Goal: Task Accomplishment & Management: Manage account settings

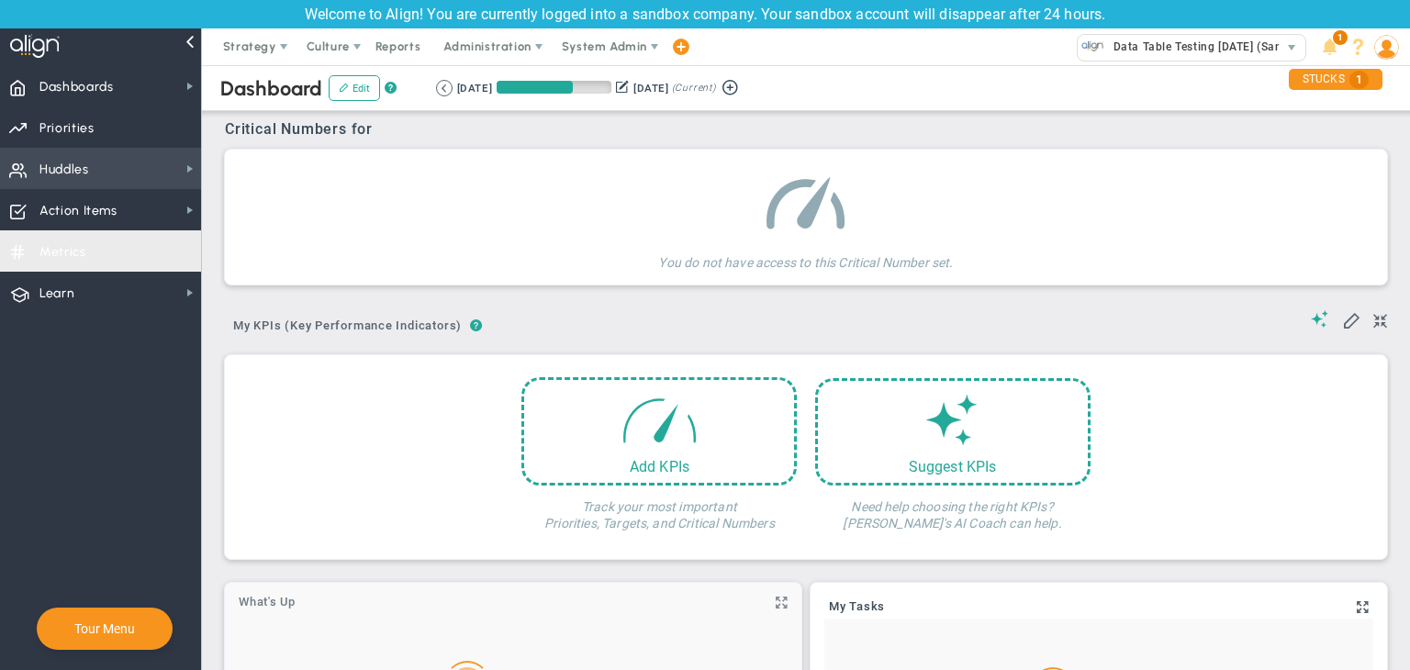
click at [97, 210] on span "Action Items" at bounding box center [78, 211] width 78 height 39
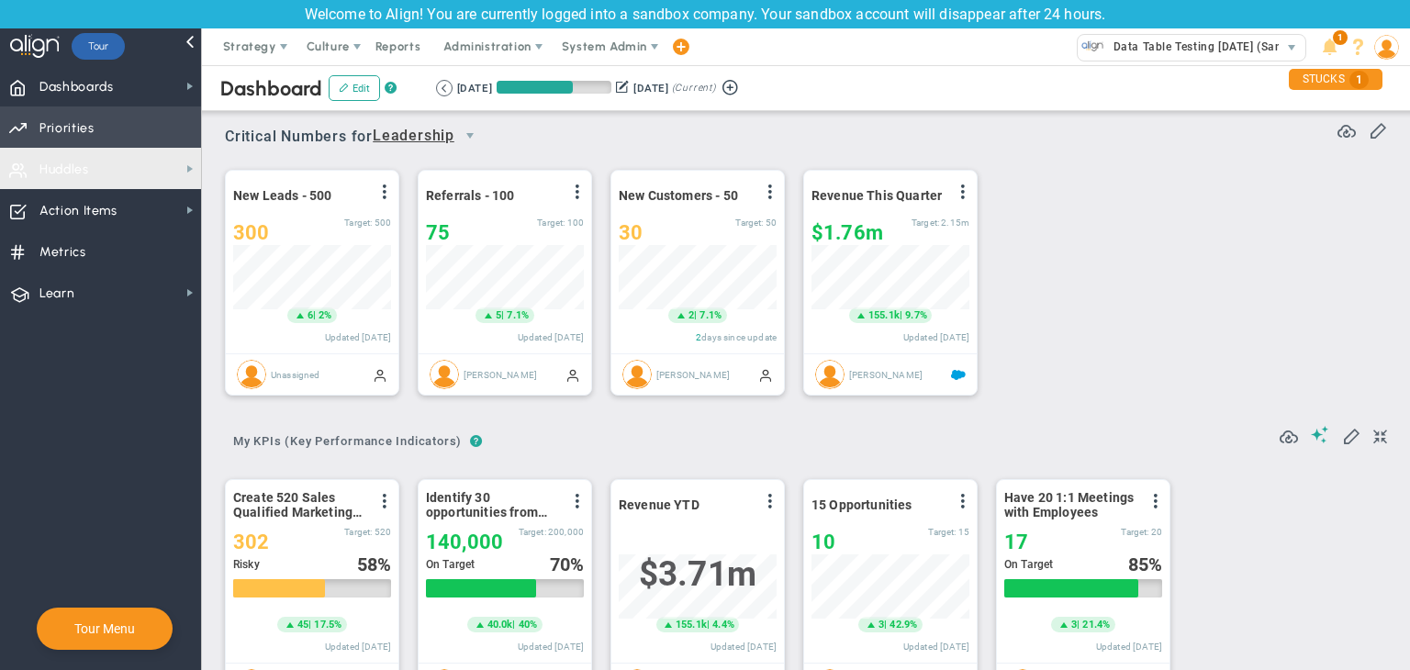
click at [95, 136] on span "Priorities Projects OKR Tree Priorities Projects OKRs" at bounding box center [100, 126] width 201 height 41
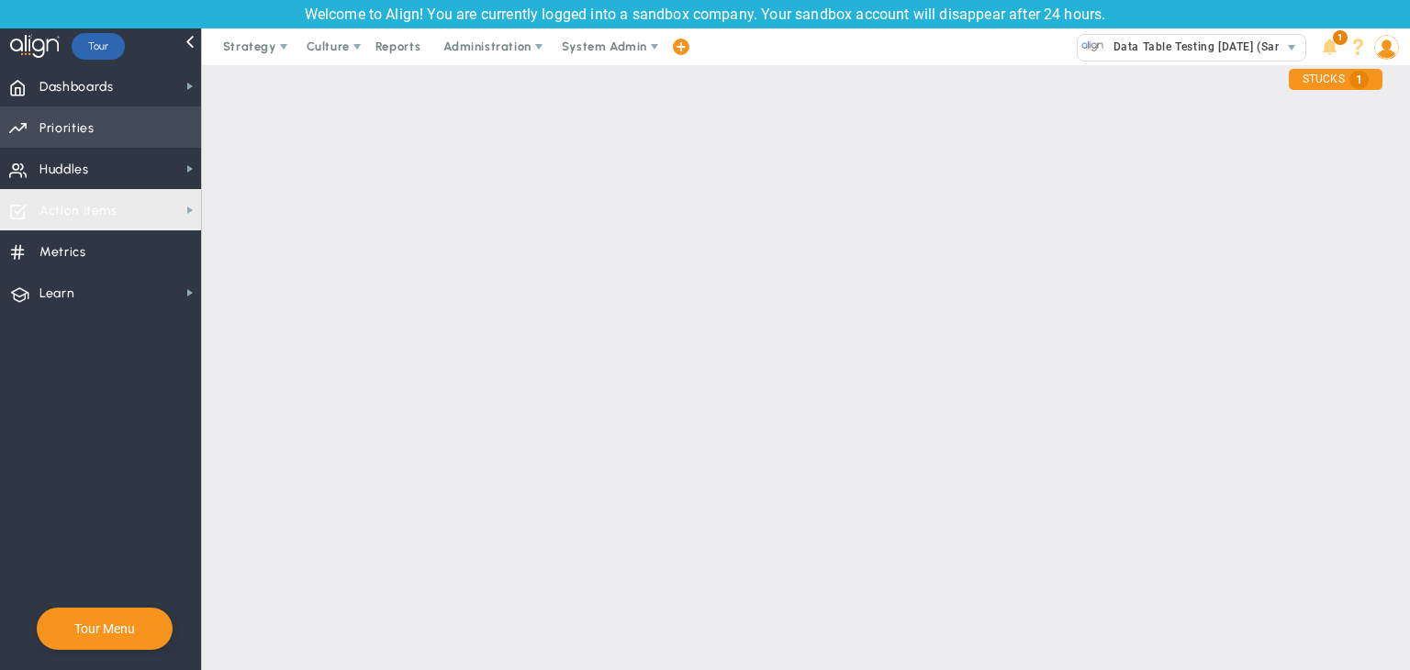
scroll to position [65, 0]
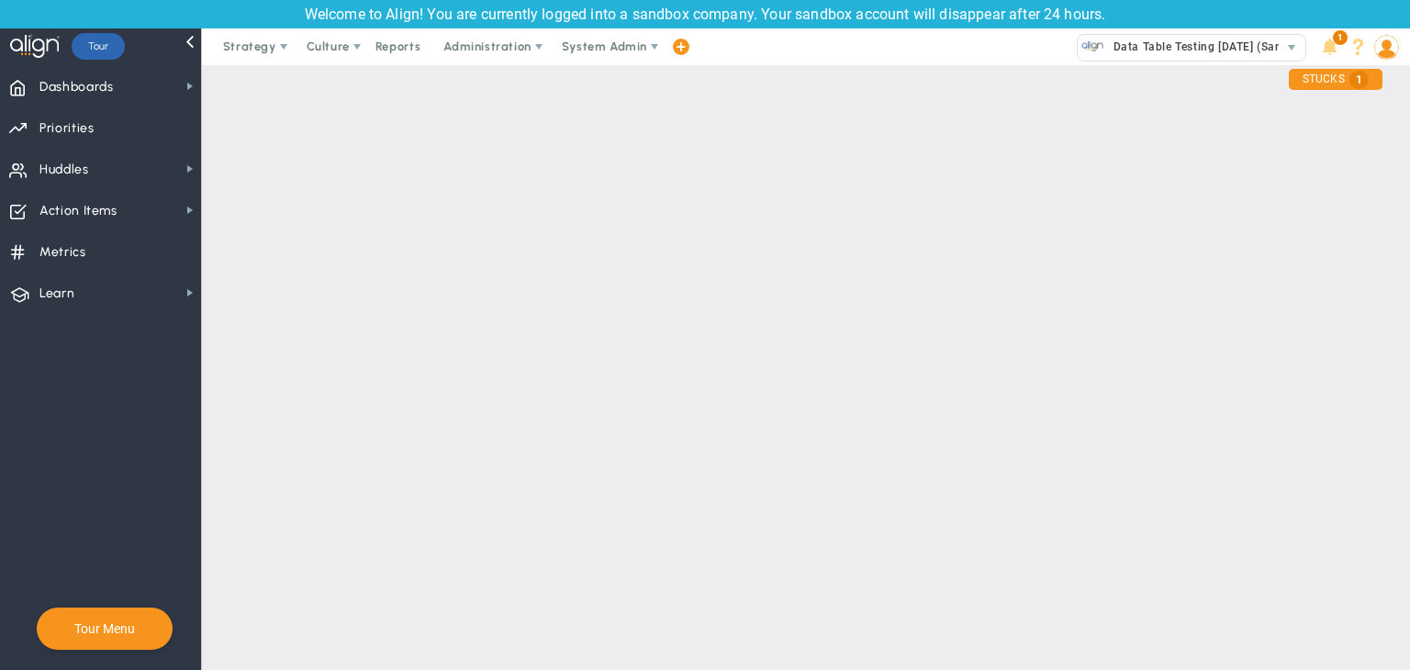
checkbox input "false"
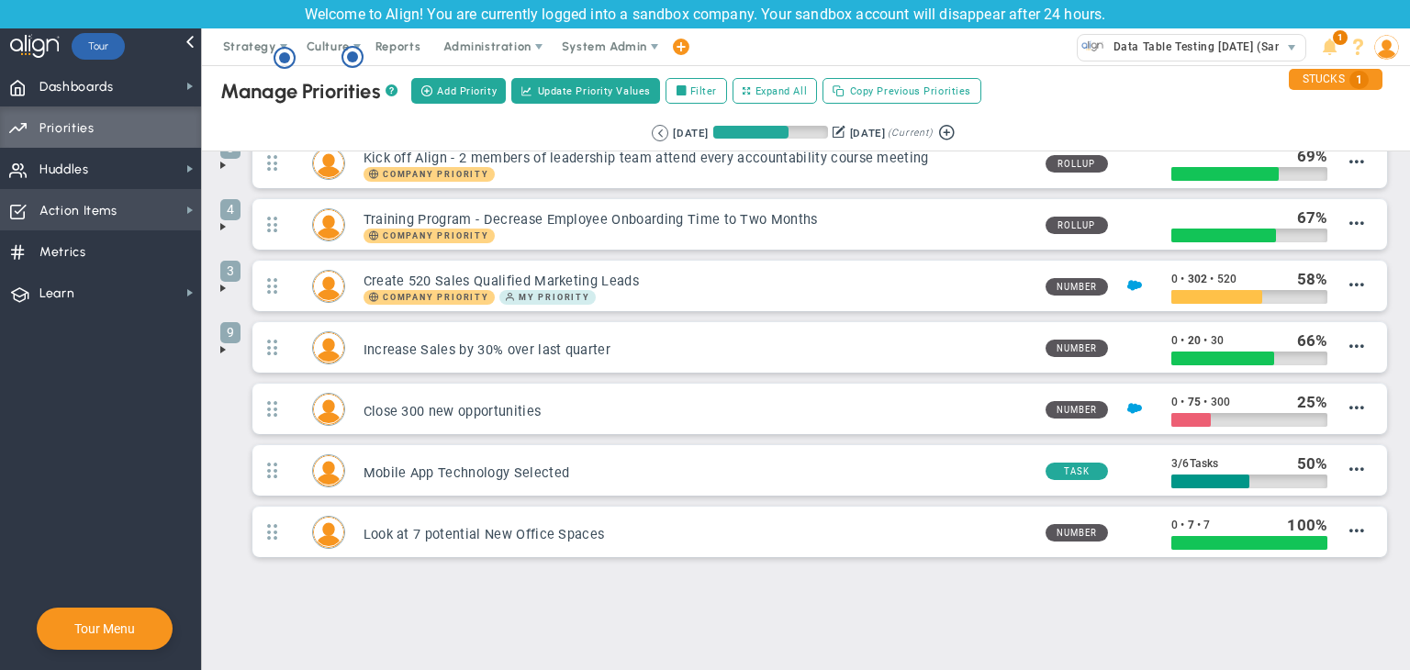
click at [157, 206] on span "Action Items Action Items" at bounding box center [100, 209] width 201 height 41
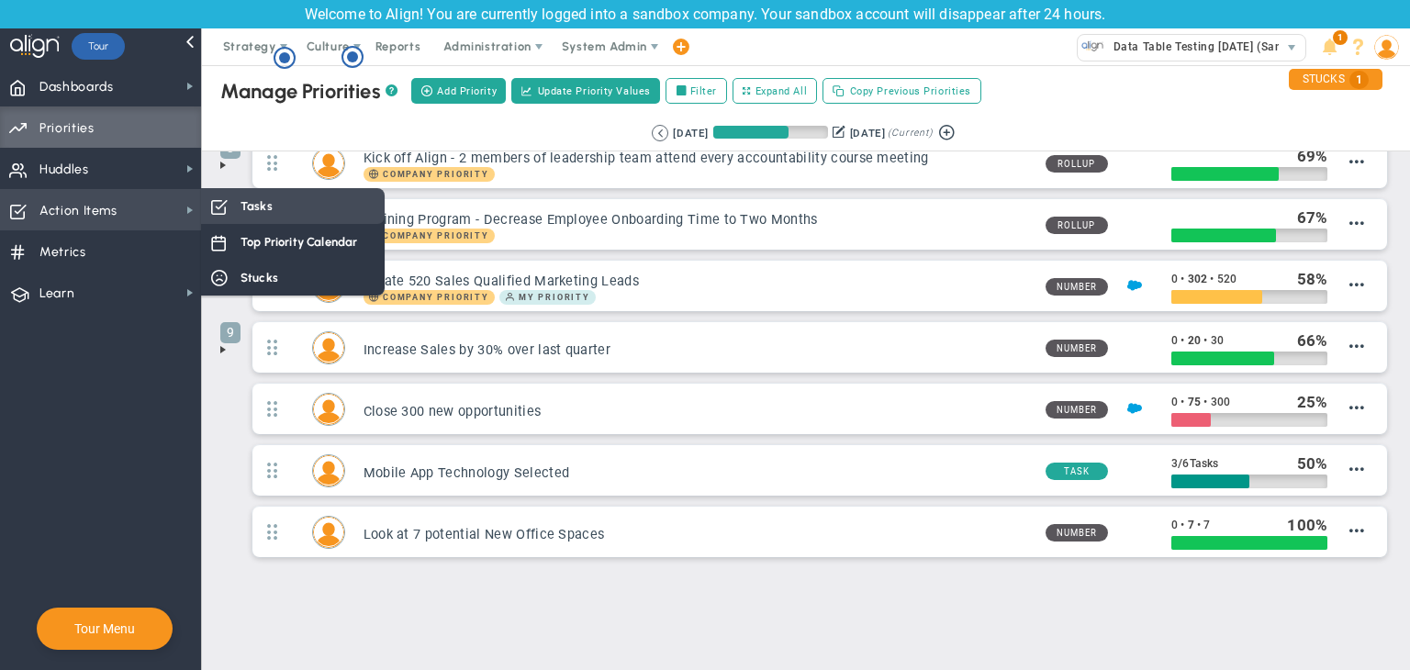
click at [249, 198] on span "Tasks" at bounding box center [256, 205] width 32 height 17
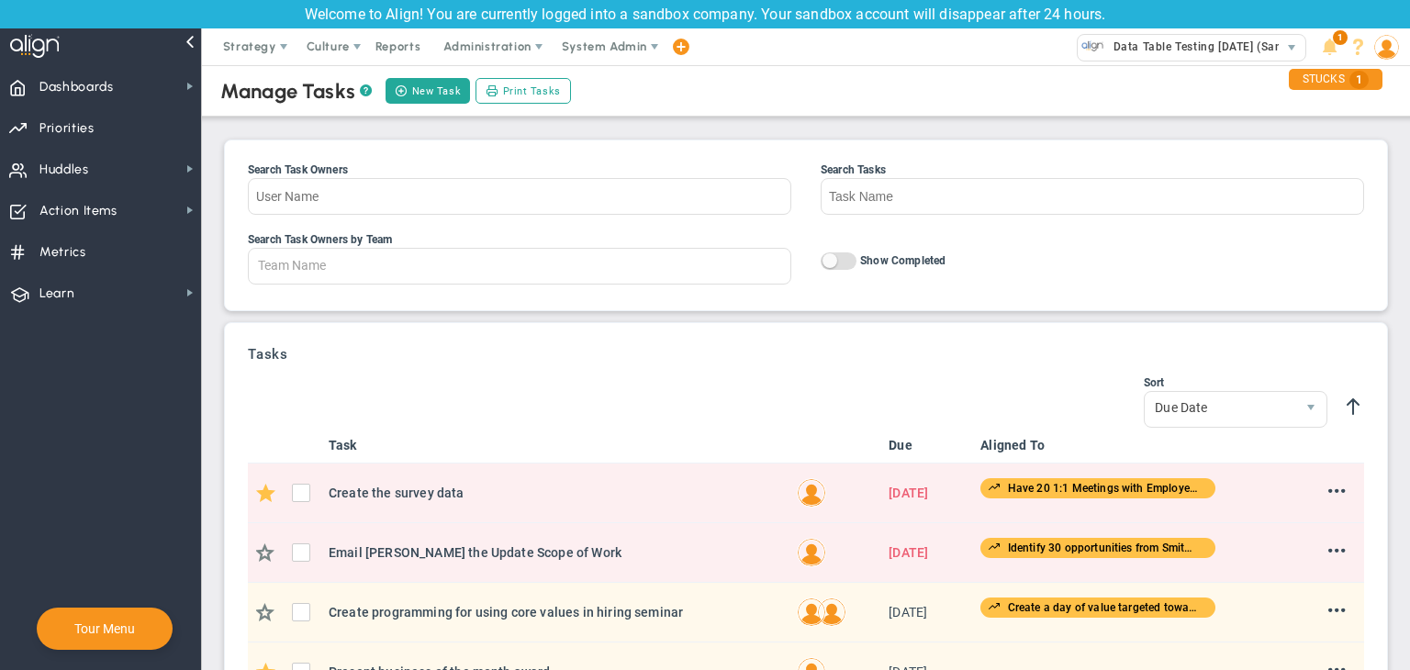
click at [415, 104] on div "New Task Print Tasks" at bounding box center [478, 90] width 191 height 31
click at [426, 81] on button "New Task" at bounding box center [427, 91] width 84 height 26
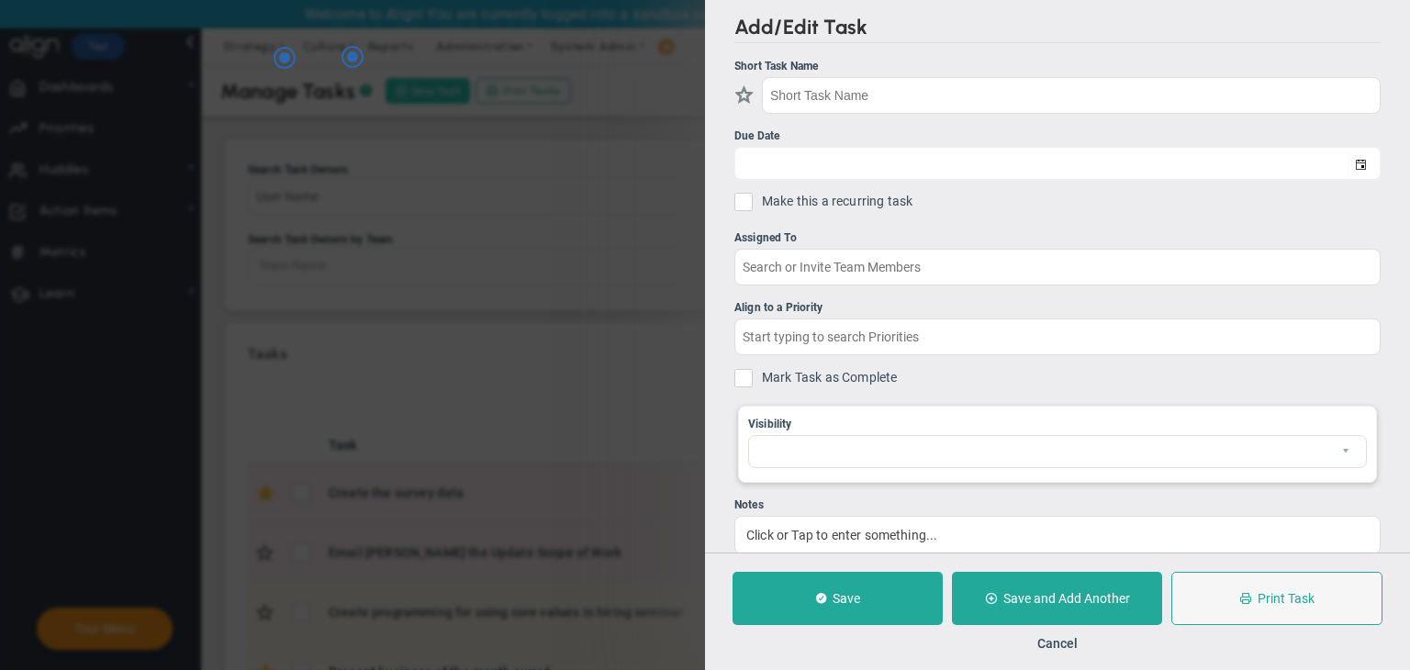
checkbox input "false"
type input "[DATE]"
checkbox input "false"
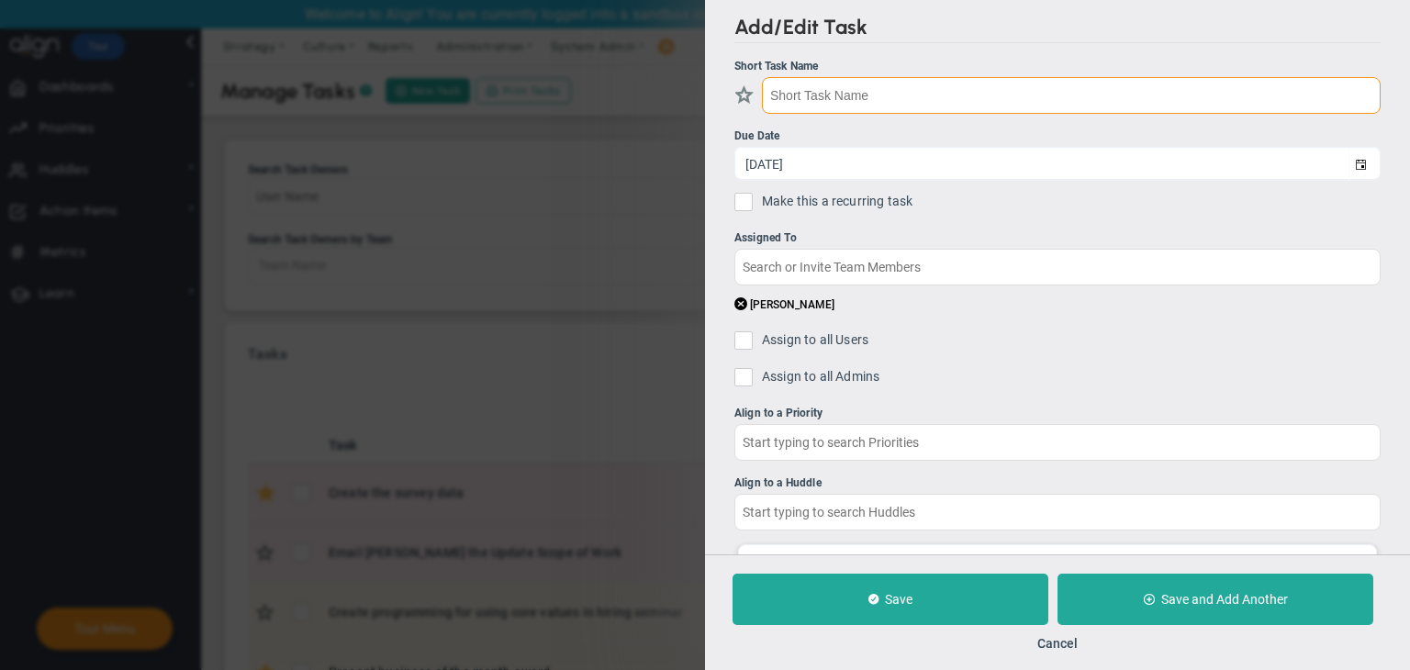
click at [835, 89] on input "text" at bounding box center [1071, 95] width 619 height 37
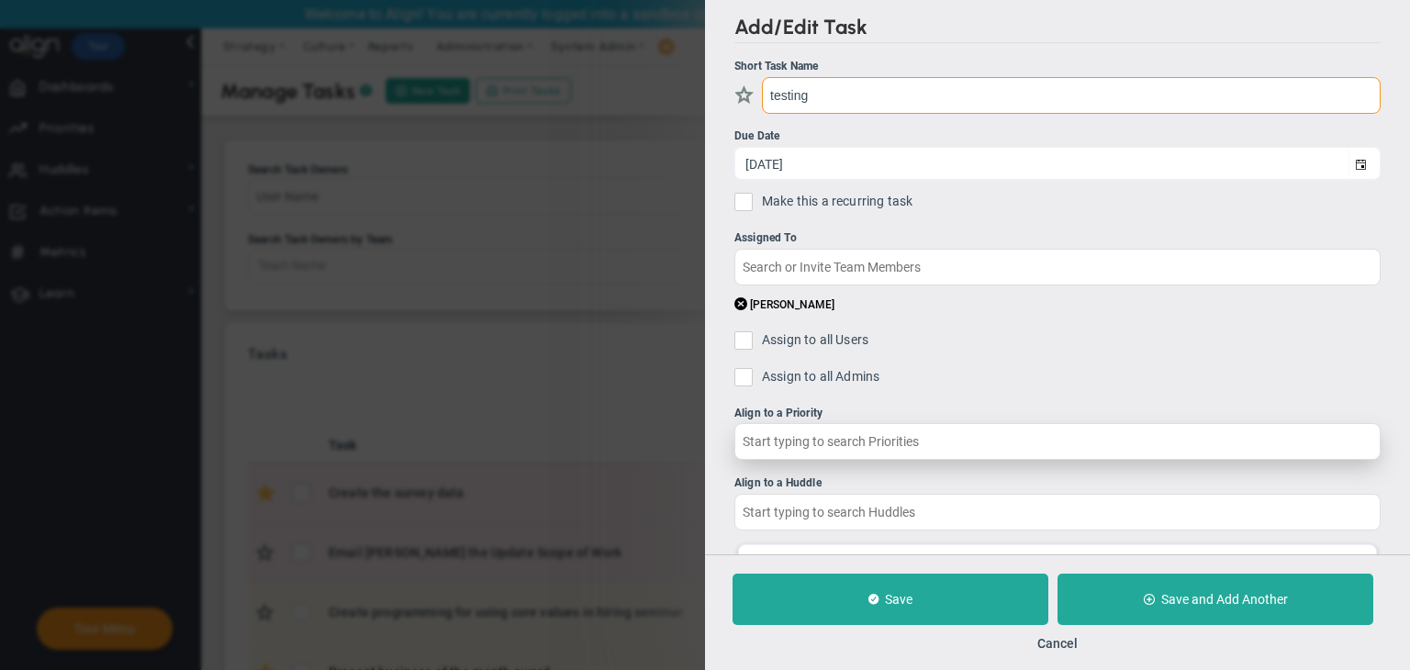
type input "testing"
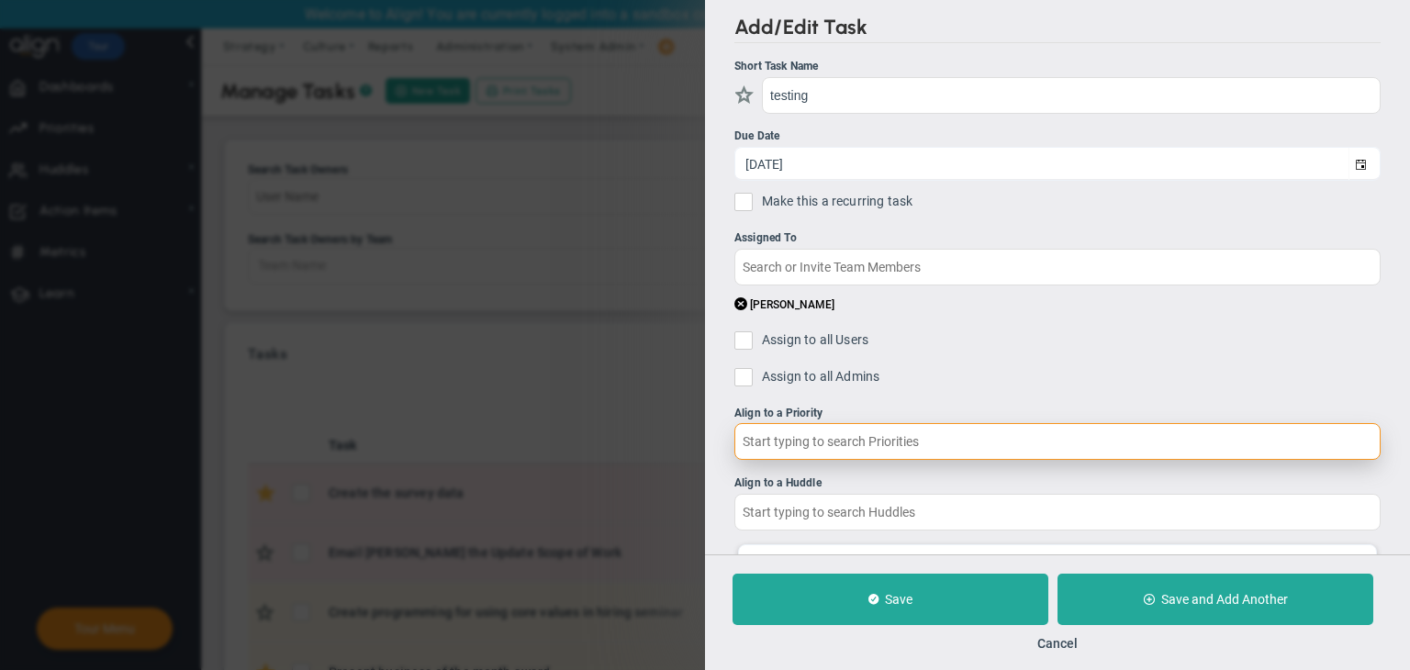
click at [873, 430] on input "text" at bounding box center [1057, 441] width 646 height 37
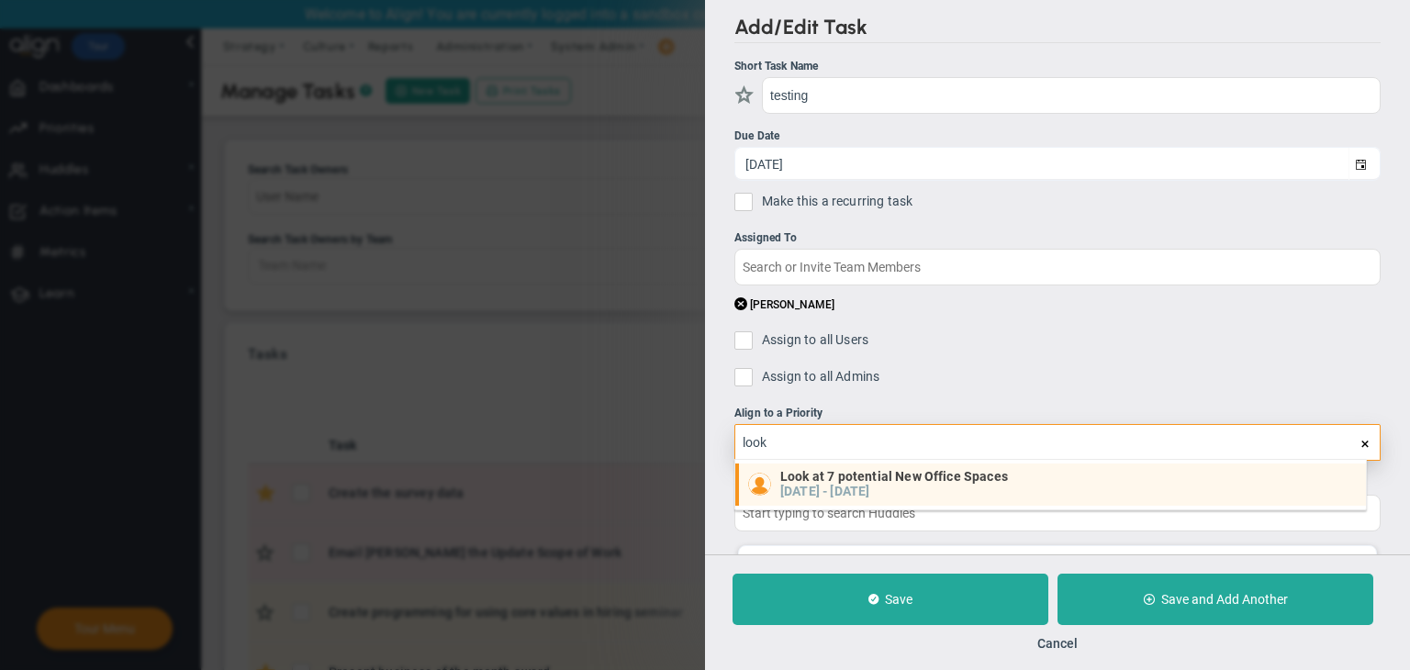
click at [852, 480] on span "Look at 7 potential New Office Spaces" at bounding box center [894, 476] width 228 height 13
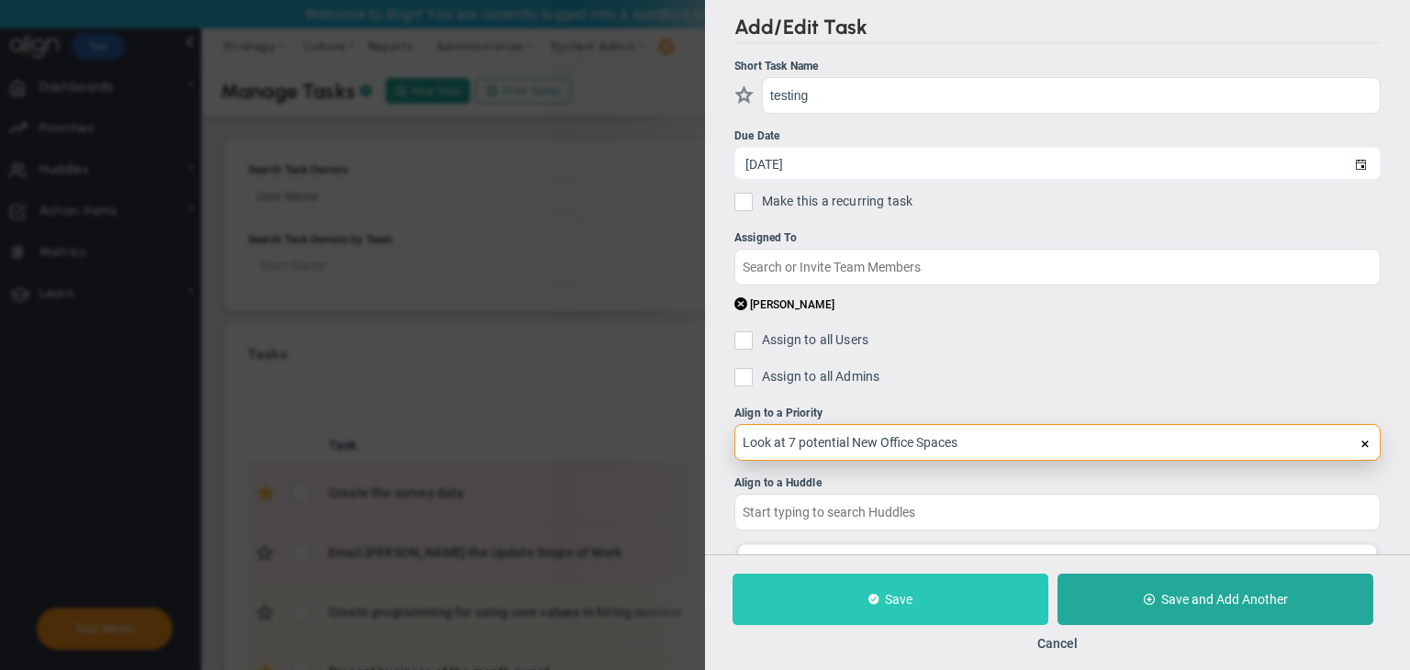
type input "Look at 7 potential New Office Spaces"
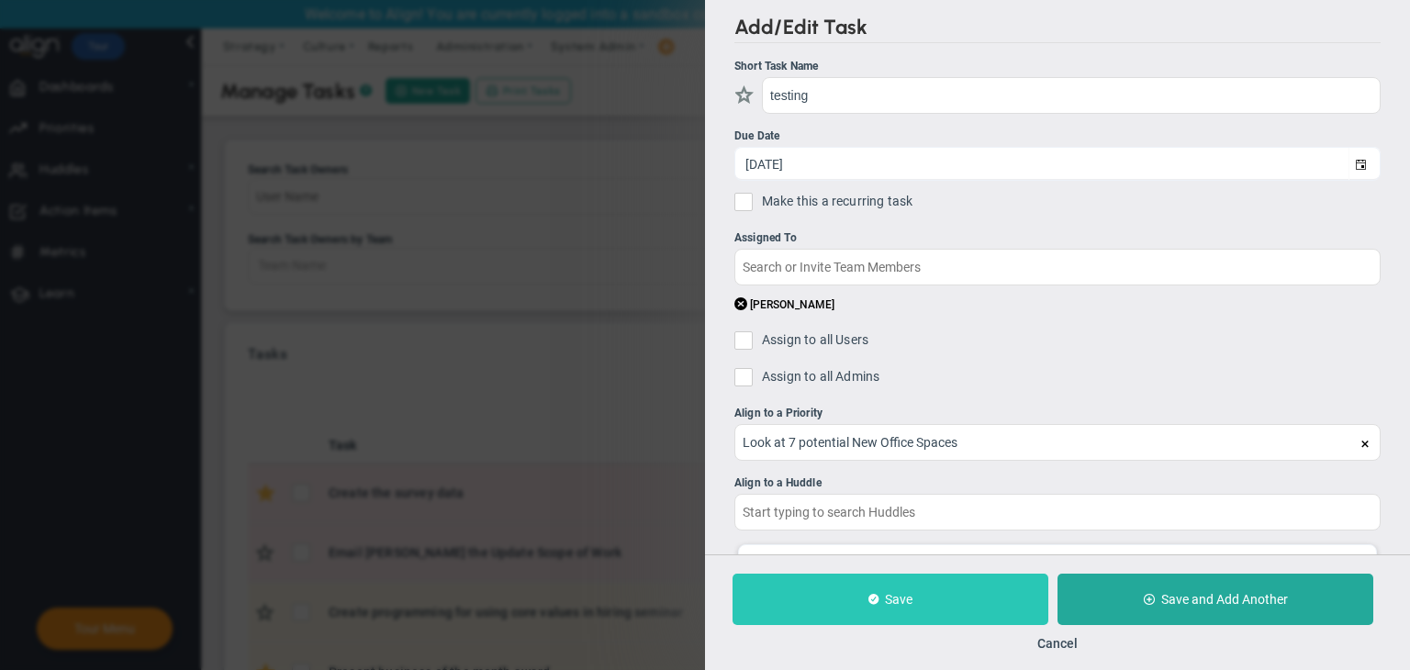
click at [886, 597] on span "Save" at bounding box center [899, 599] width 28 height 15
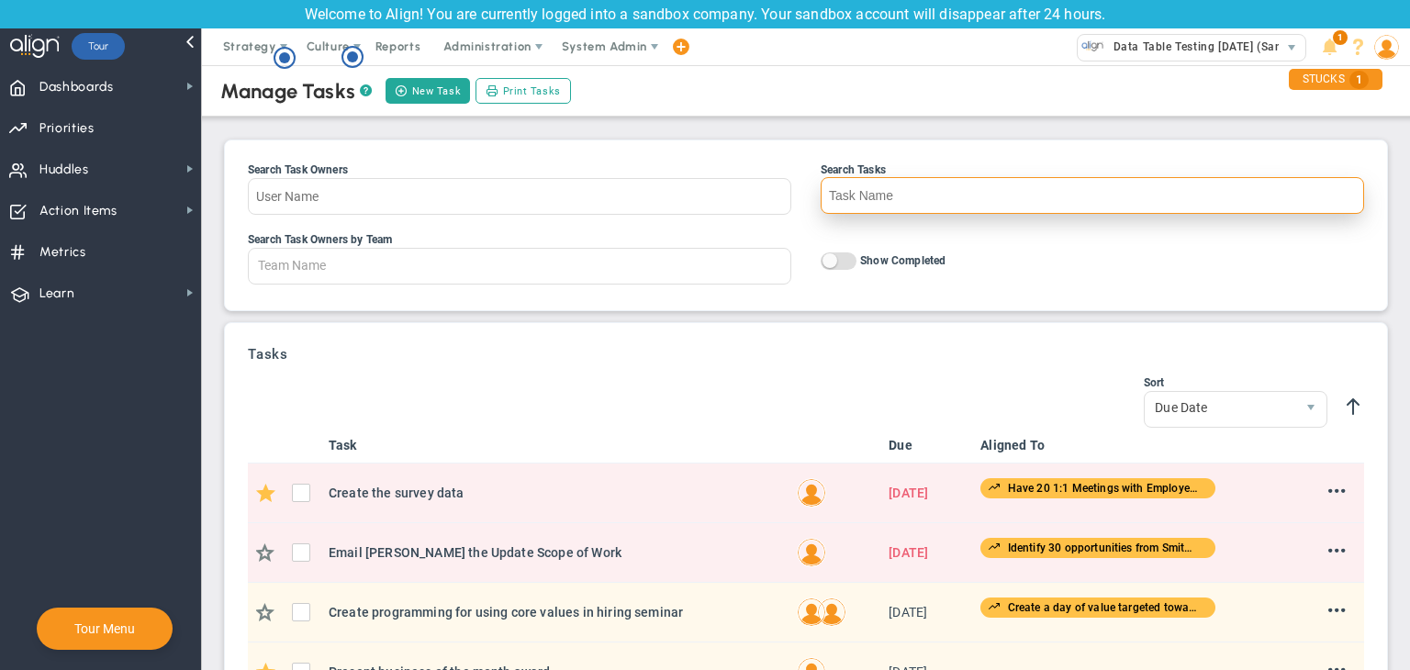
click at [881, 188] on input "Search Tasks" at bounding box center [1091, 195] width 543 height 37
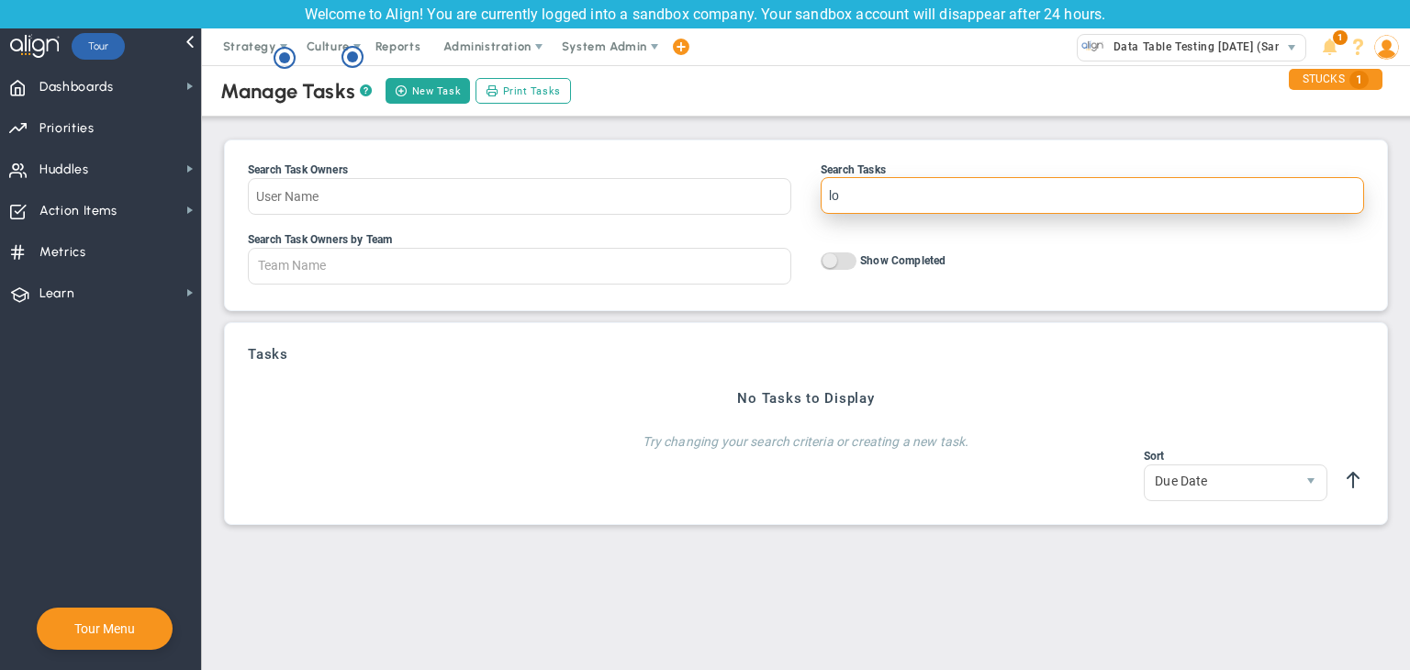
type input "l"
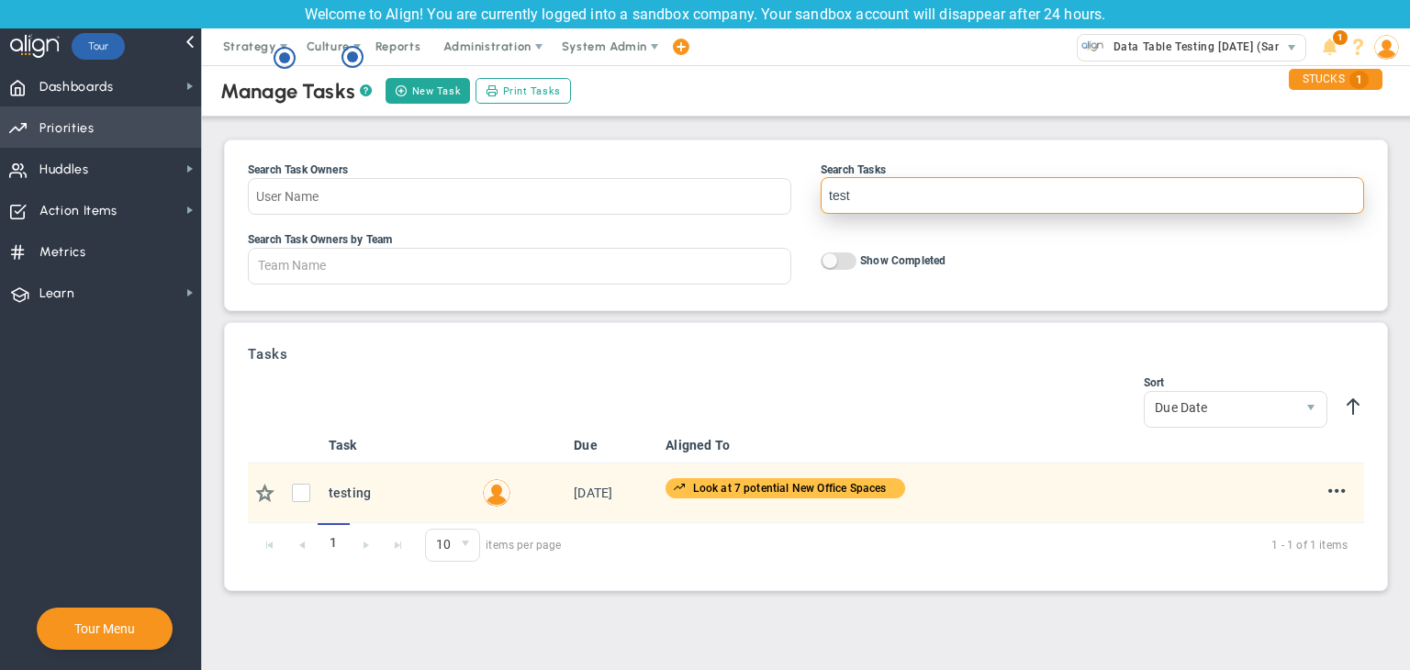
type input "test"
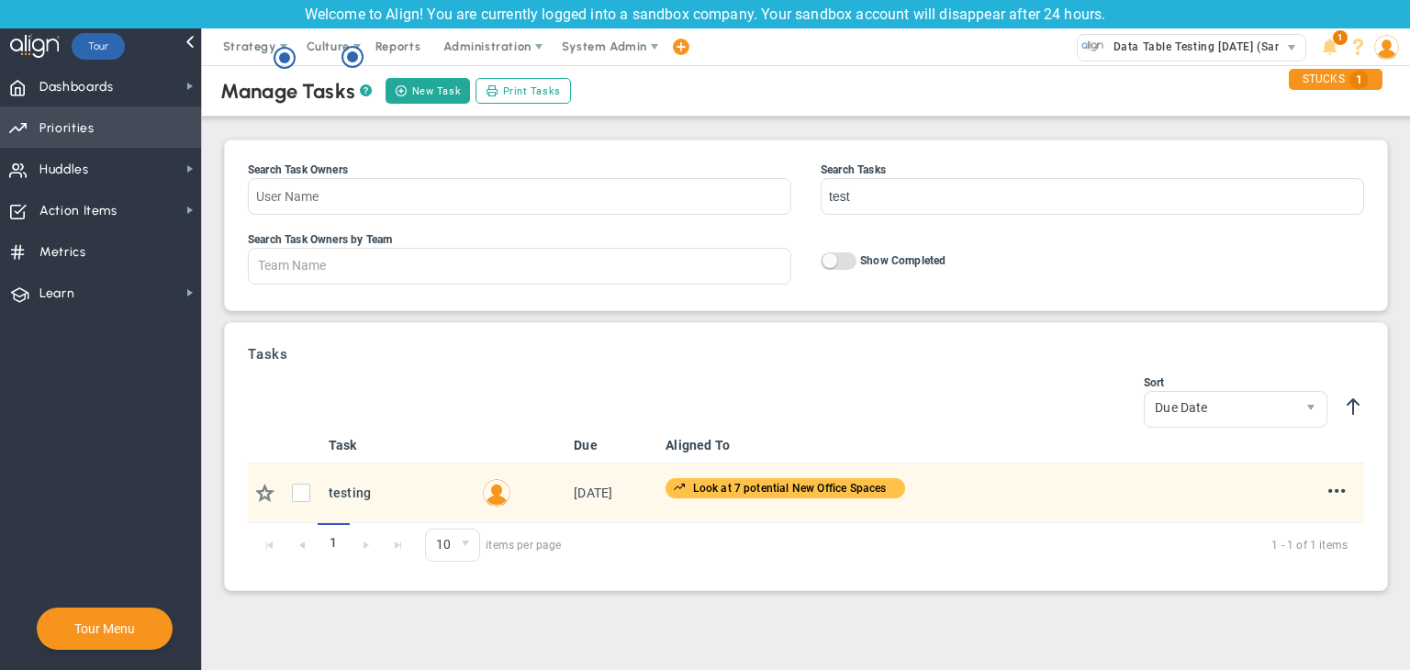
click at [97, 126] on span "Priorities Projects OKR Tree Priorities Projects OKRs" at bounding box center [100, 126] width 201 height 41
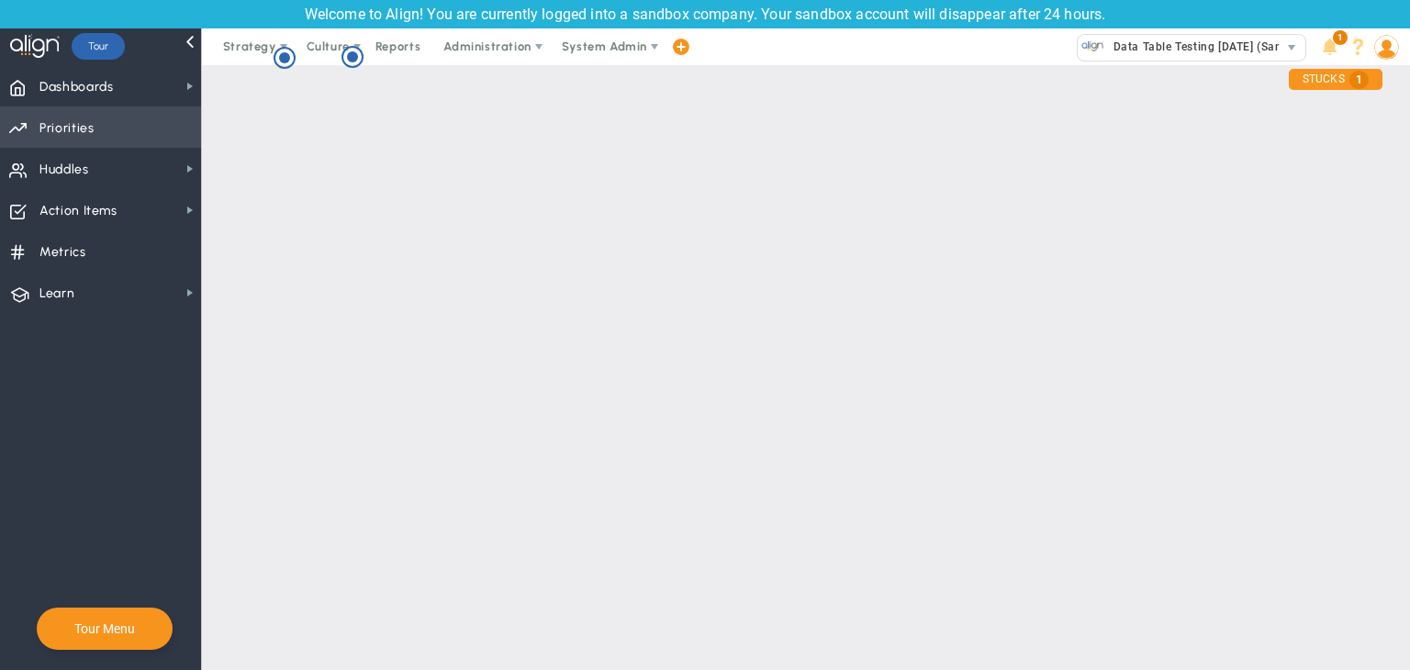
checkbox input "false"
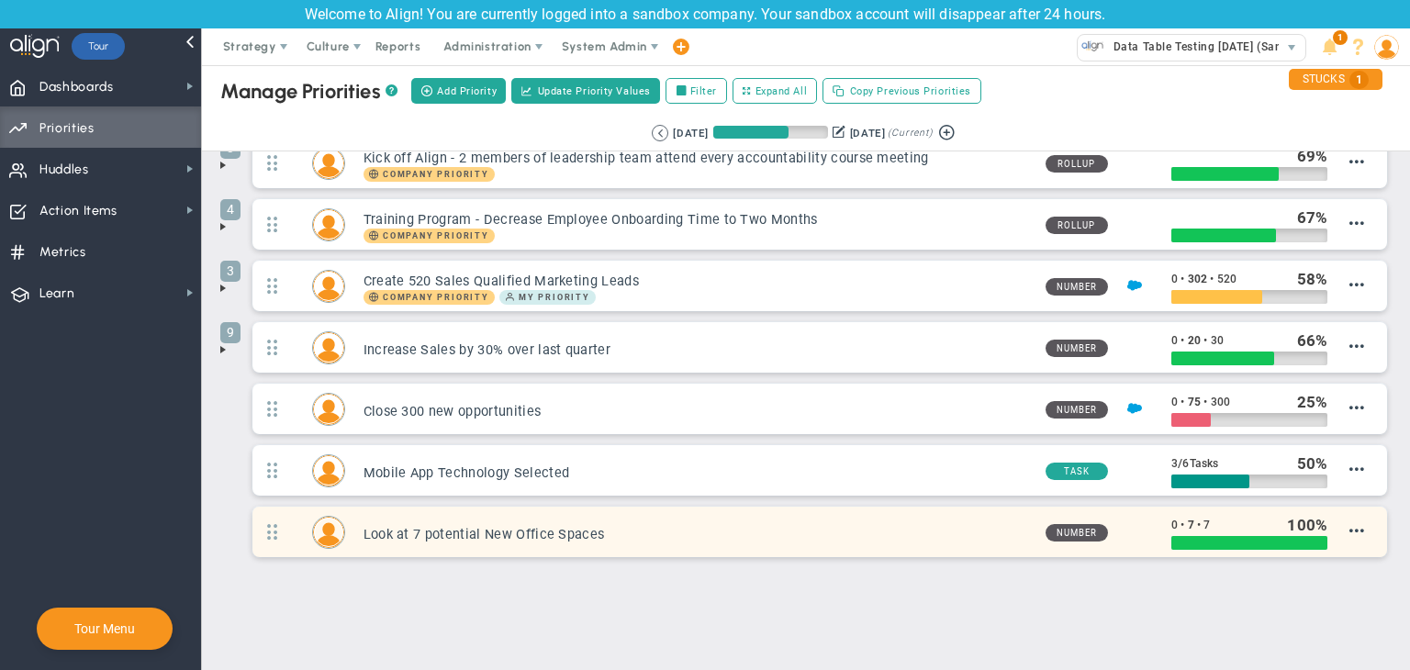
click at [462, 535] on h3 "Look at 7 potential New Office Spaces" at bounding box center [696, 534] width 667 height 17
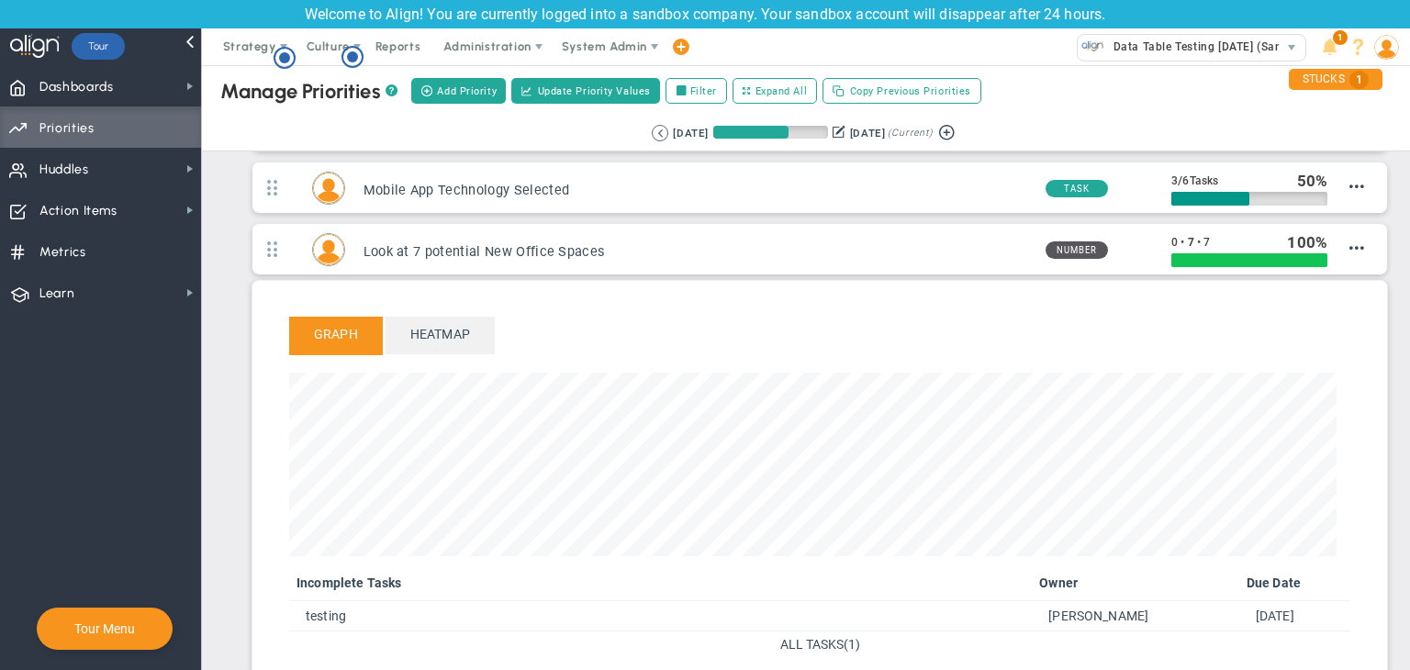
scroll to position [493, 0]
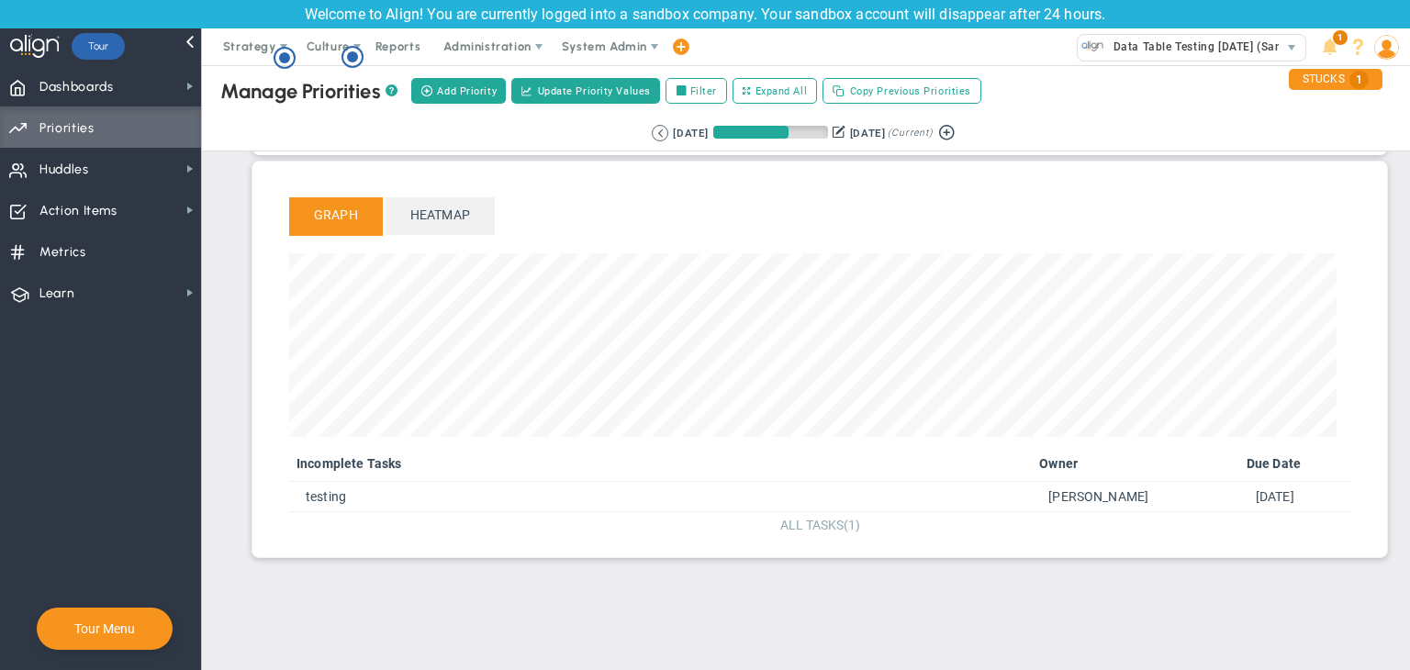
click at [819, 525] on span "ALL TASKS" at bounding box center [811, 525] width 63 height 15
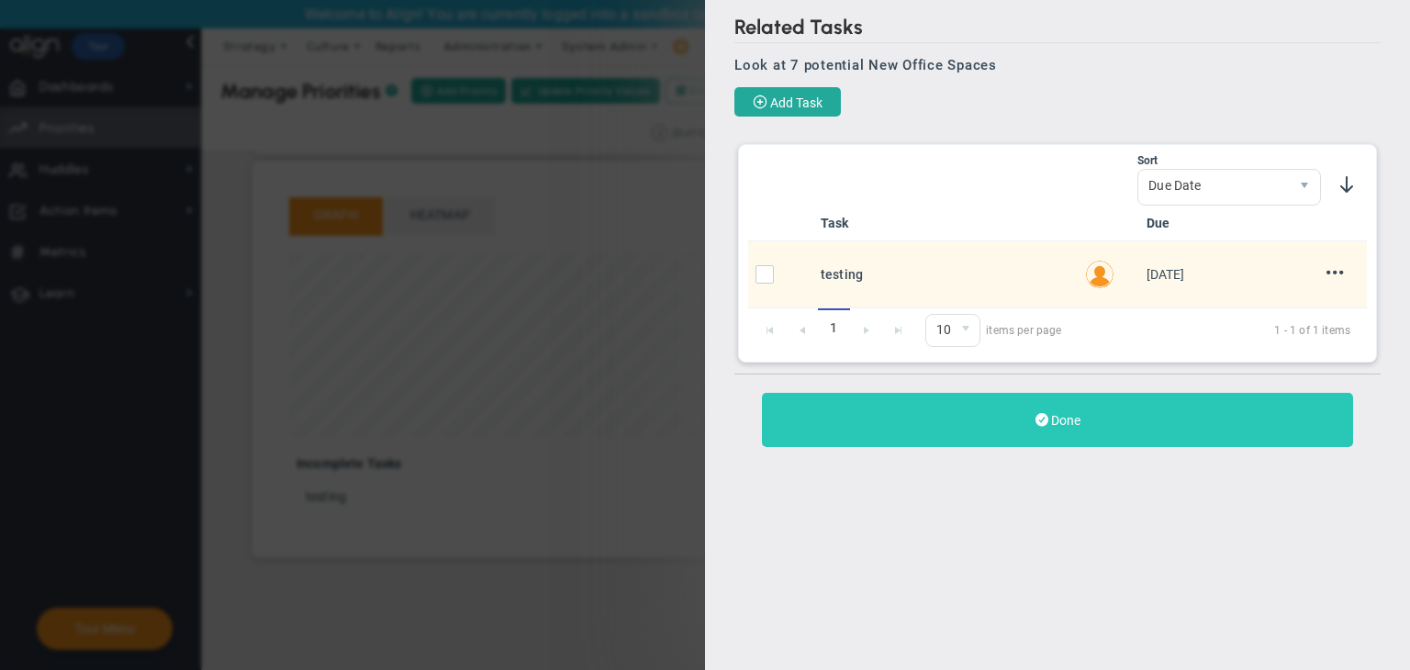
click at [894, 408] on button "Done" at bounding box center [1057, 420] width 591 height 54
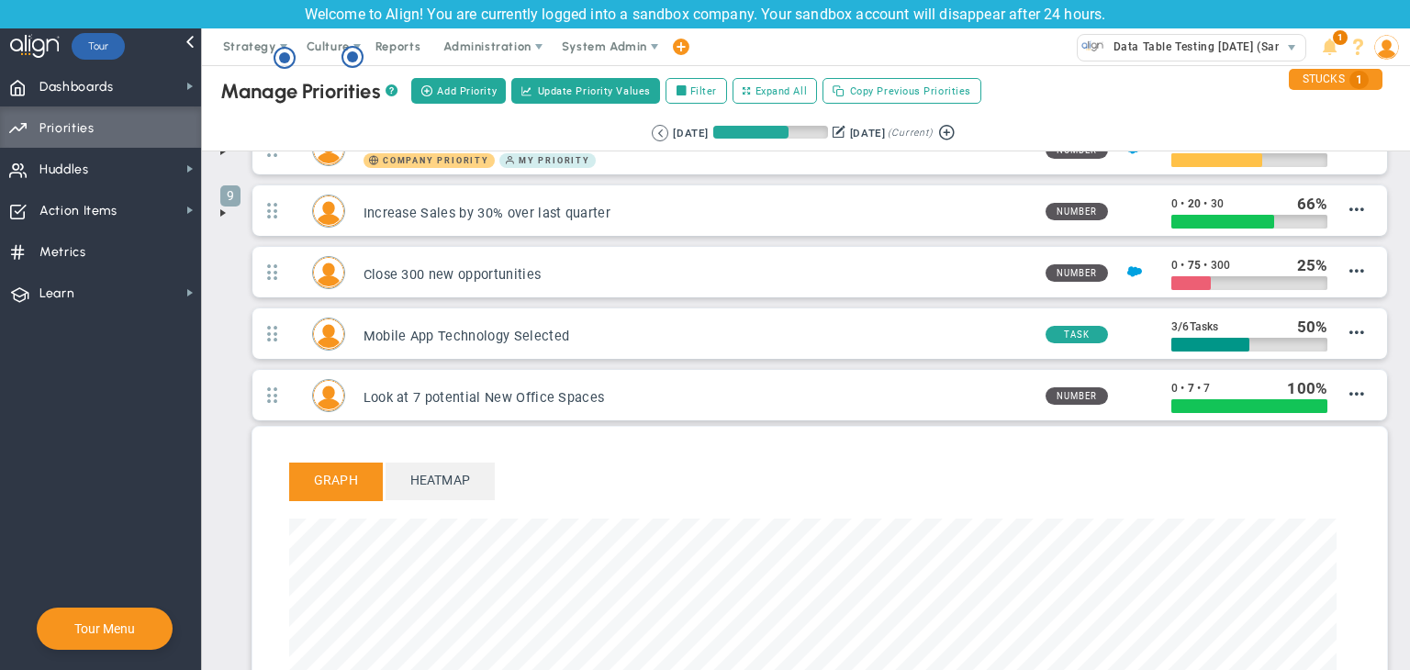
scroll to position [221, 0]
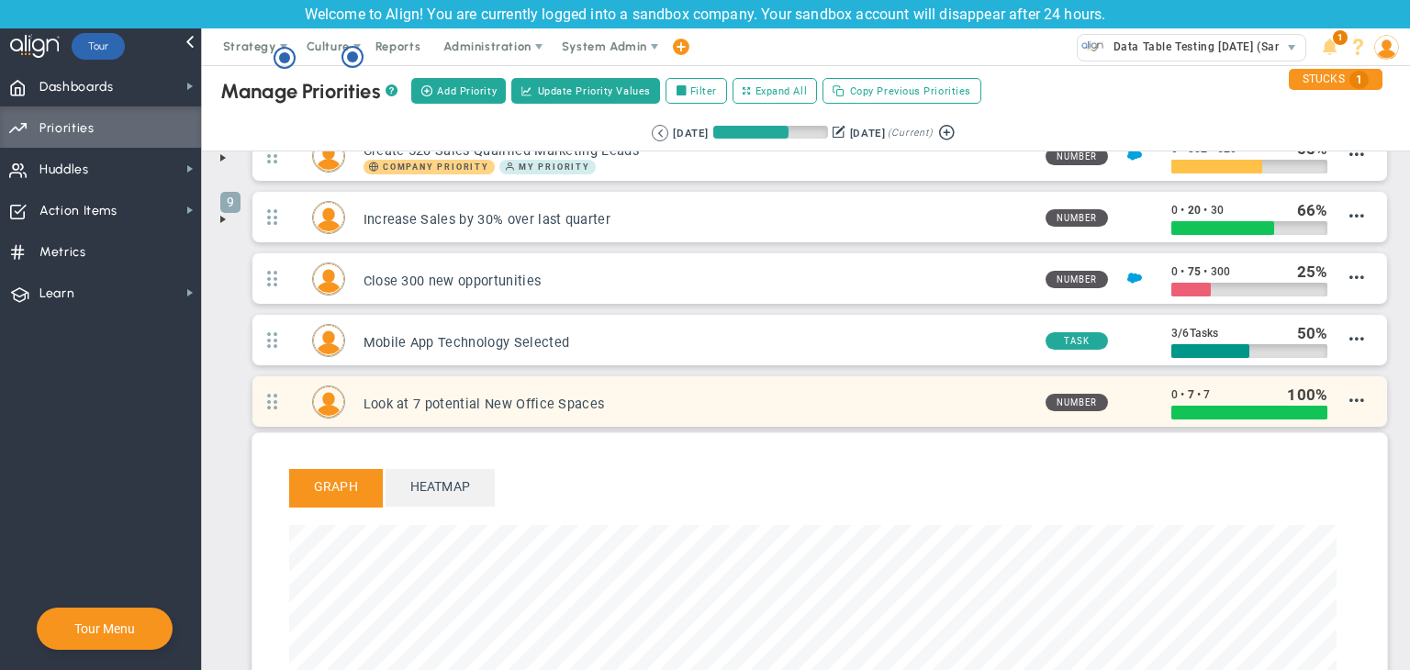
click at [562, 400] on h3 "Look at 7 potential New Office Spaces" at bounding box center [696, 404] width 667 height 17
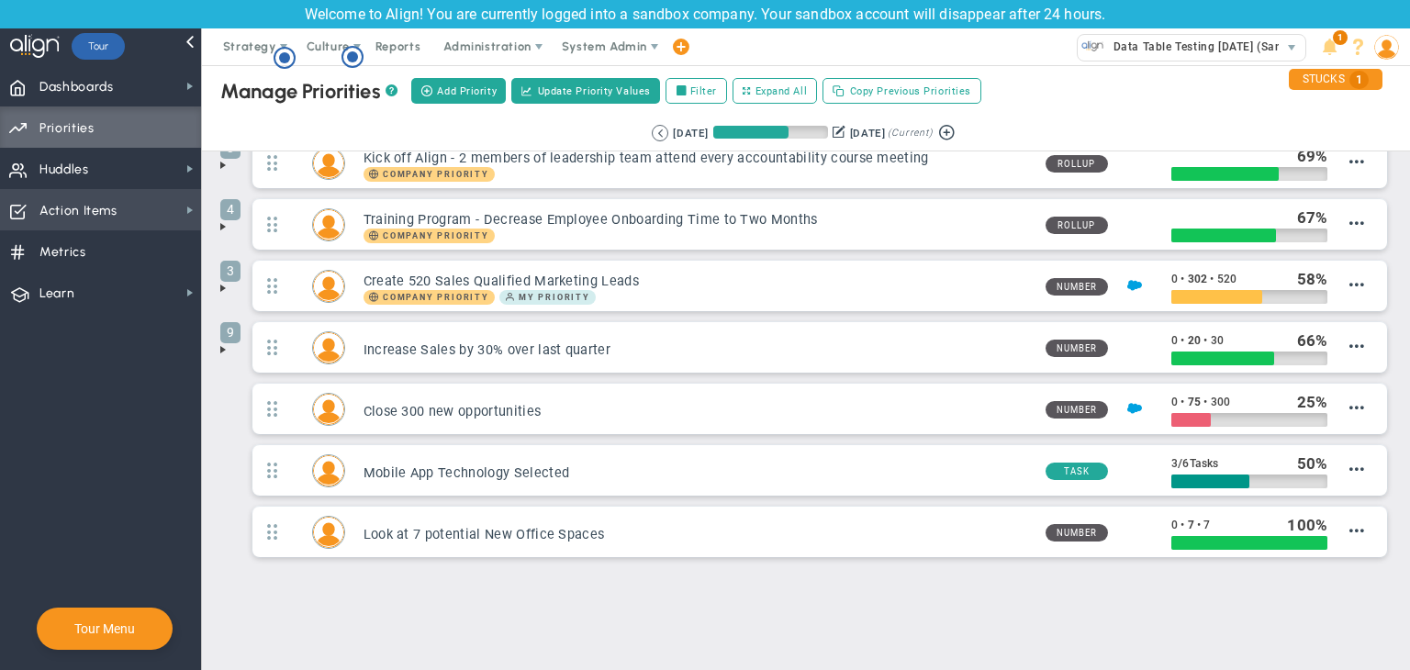
click at [165, 213] on span "Action Items Action Items" at bounding box center [100, 209] width 201 height 41
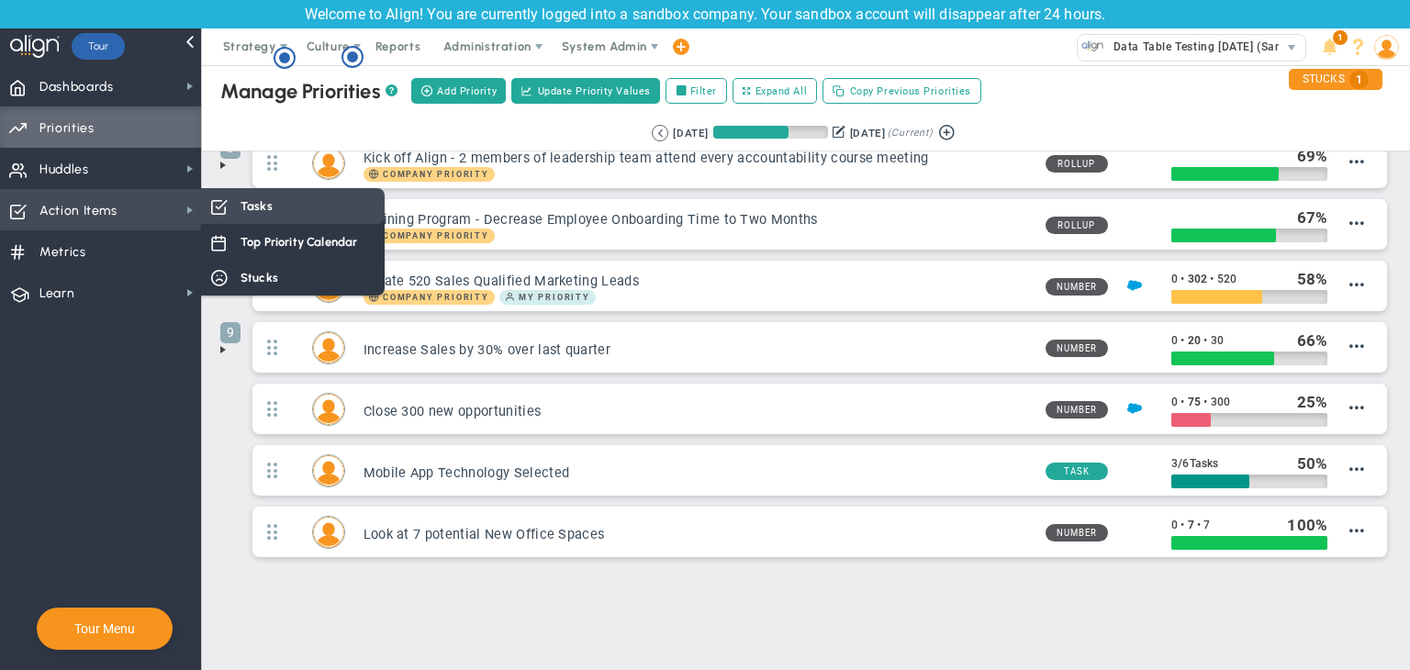
click at [237, 213] on div "Tasks" at bounding box center [293, 206] width 184 height 36
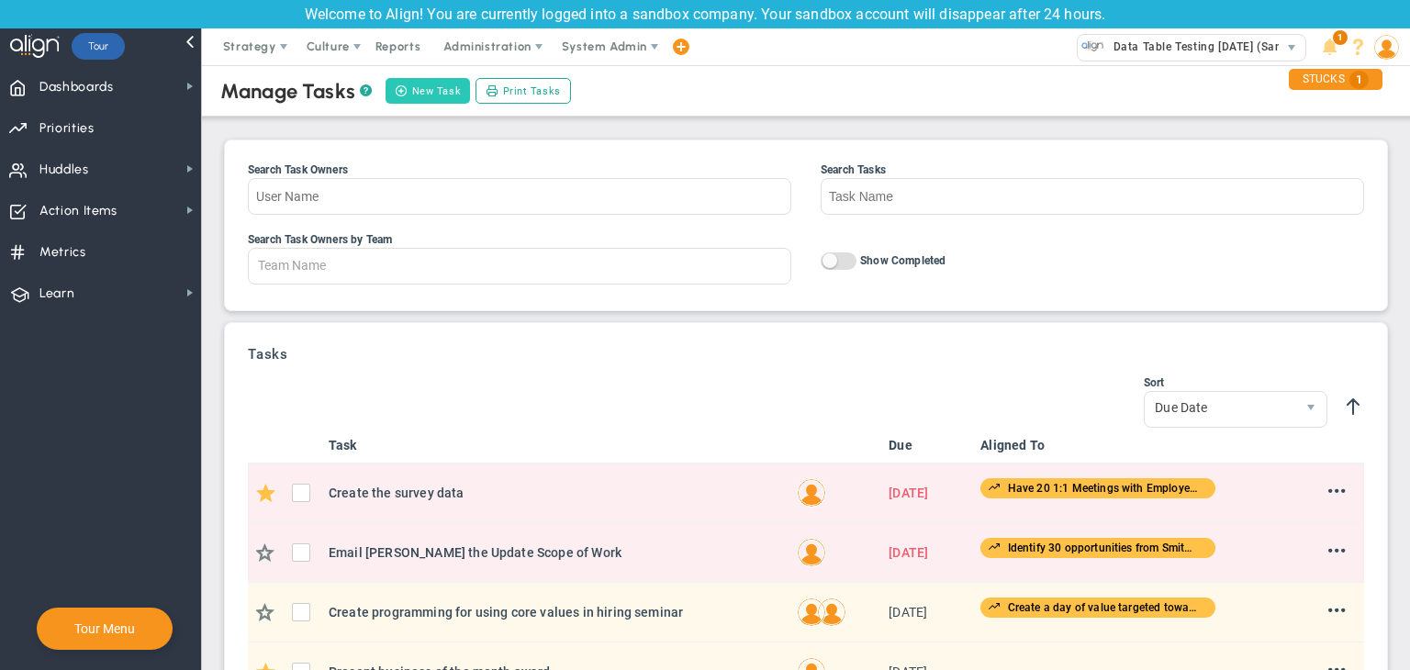
click at [414, 95] on button "New Task" at bounding box center [427, 91] width 84 height 26
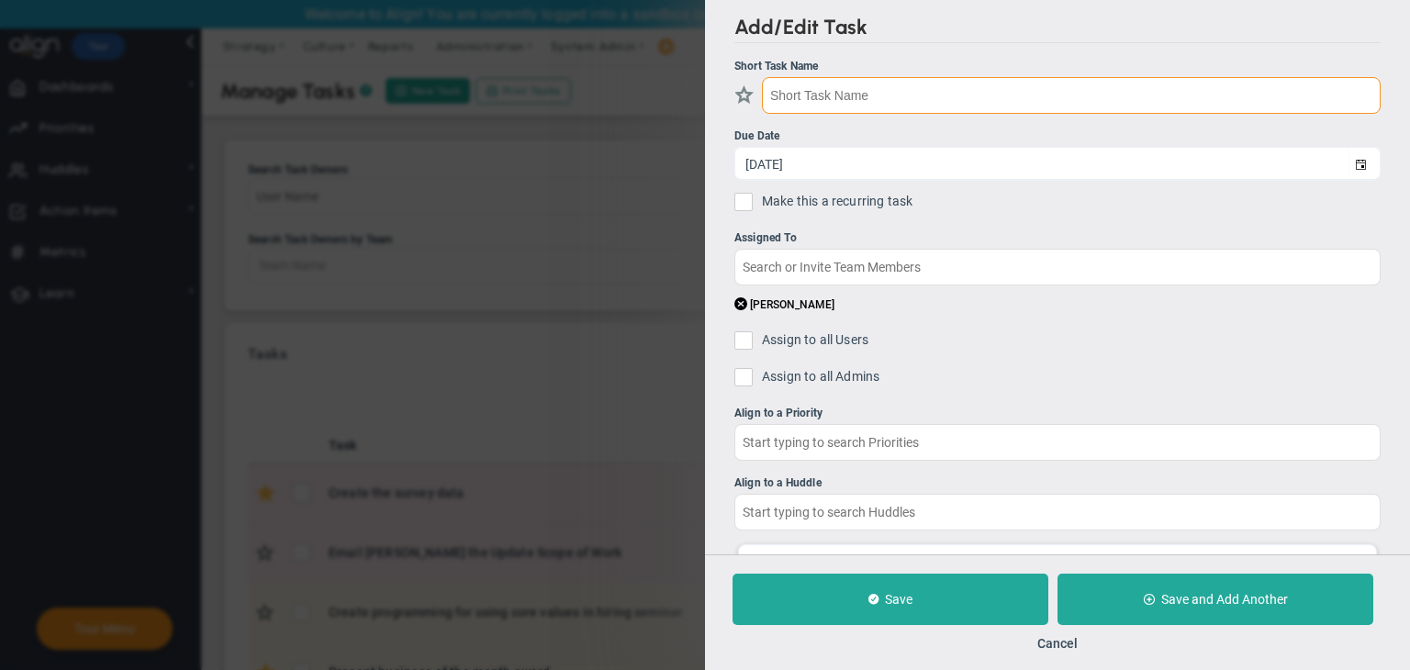
click at [863, 96] on input "text" at bounding box center [1071, 95] width 619 height 37
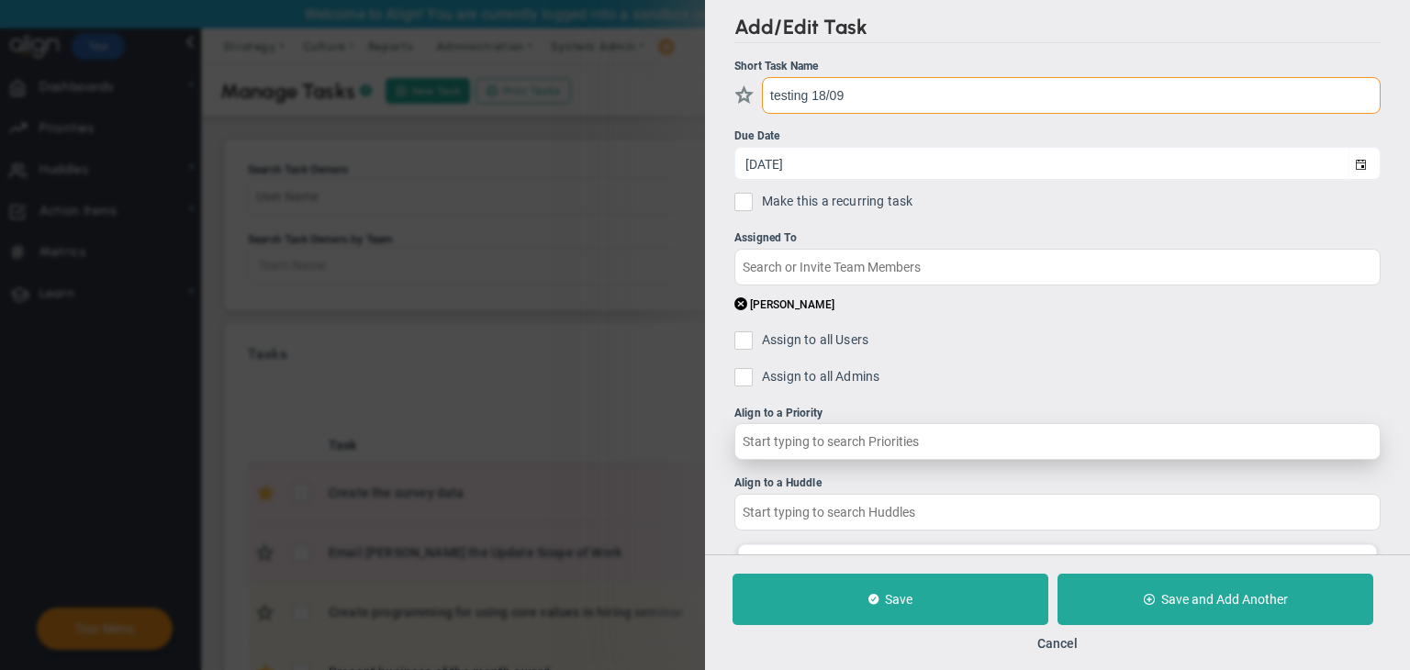
type input "testing 18/09"
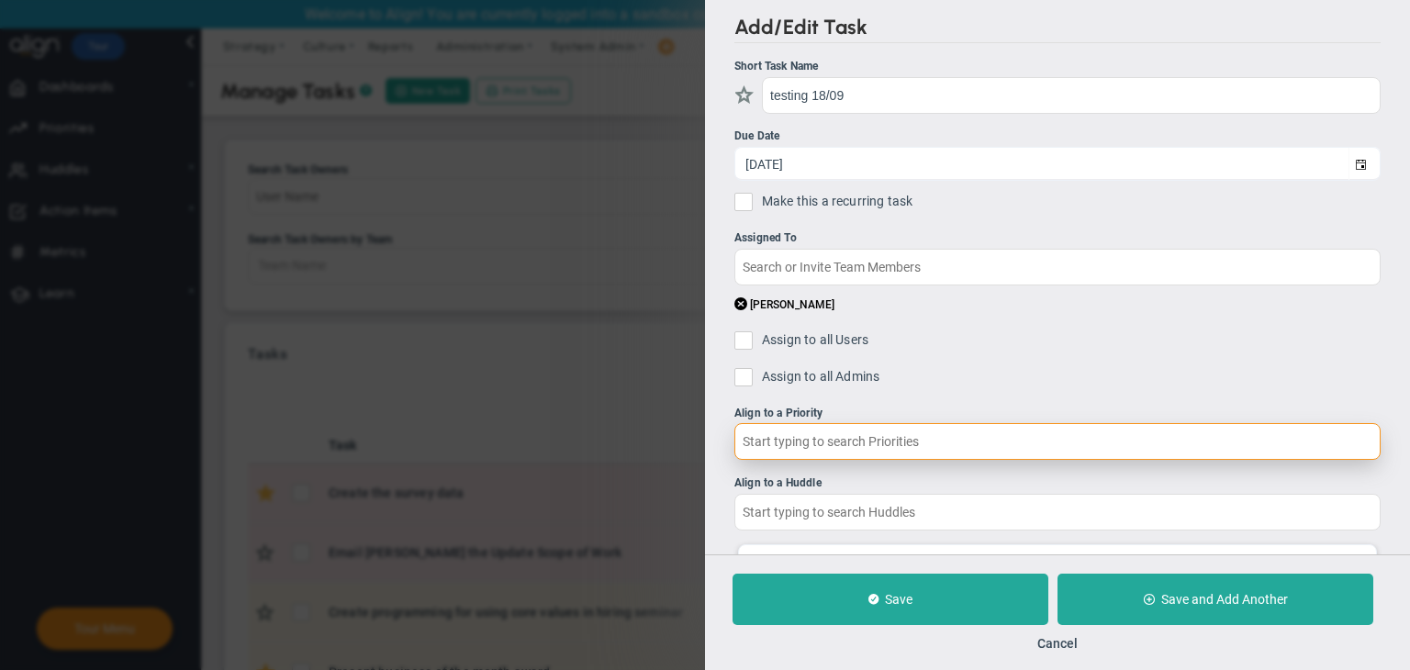
click at [867, 429] on input "text" at bounding box center [1057, 441] width 646 height 37
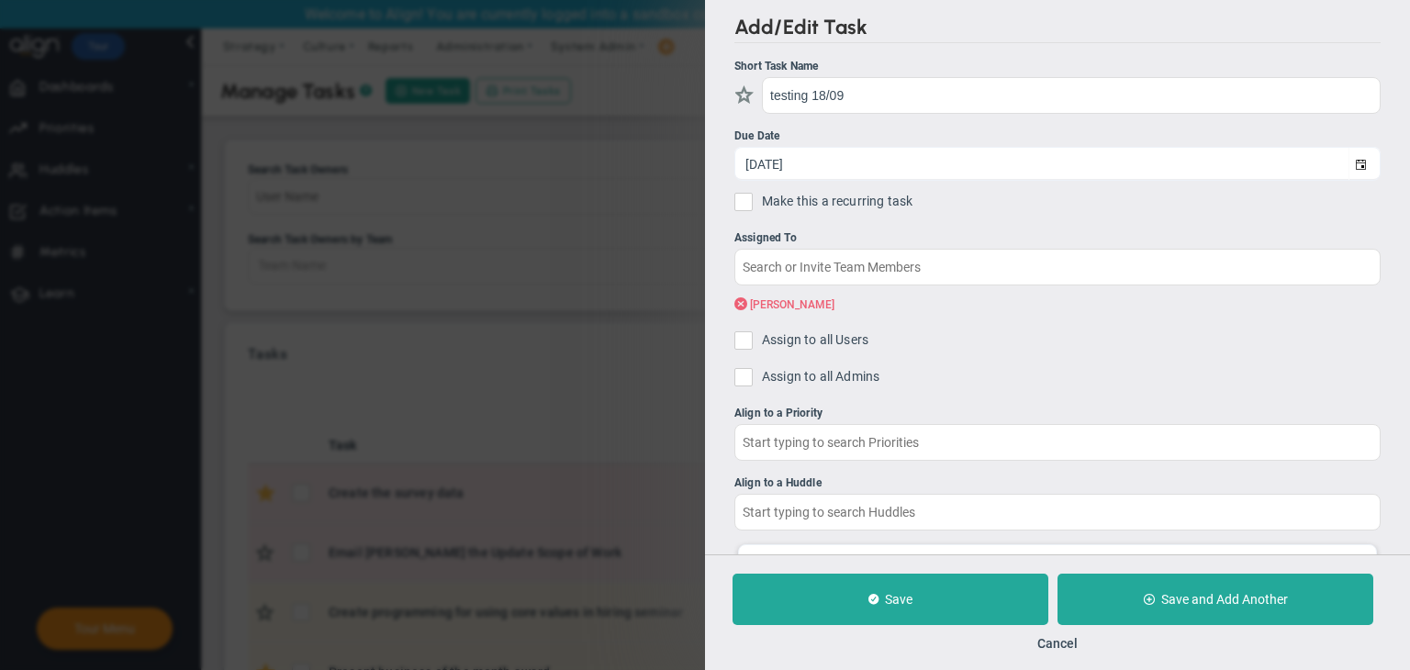
click at [739, 298] on span at bounding box center [740, 303] width 13 height 17
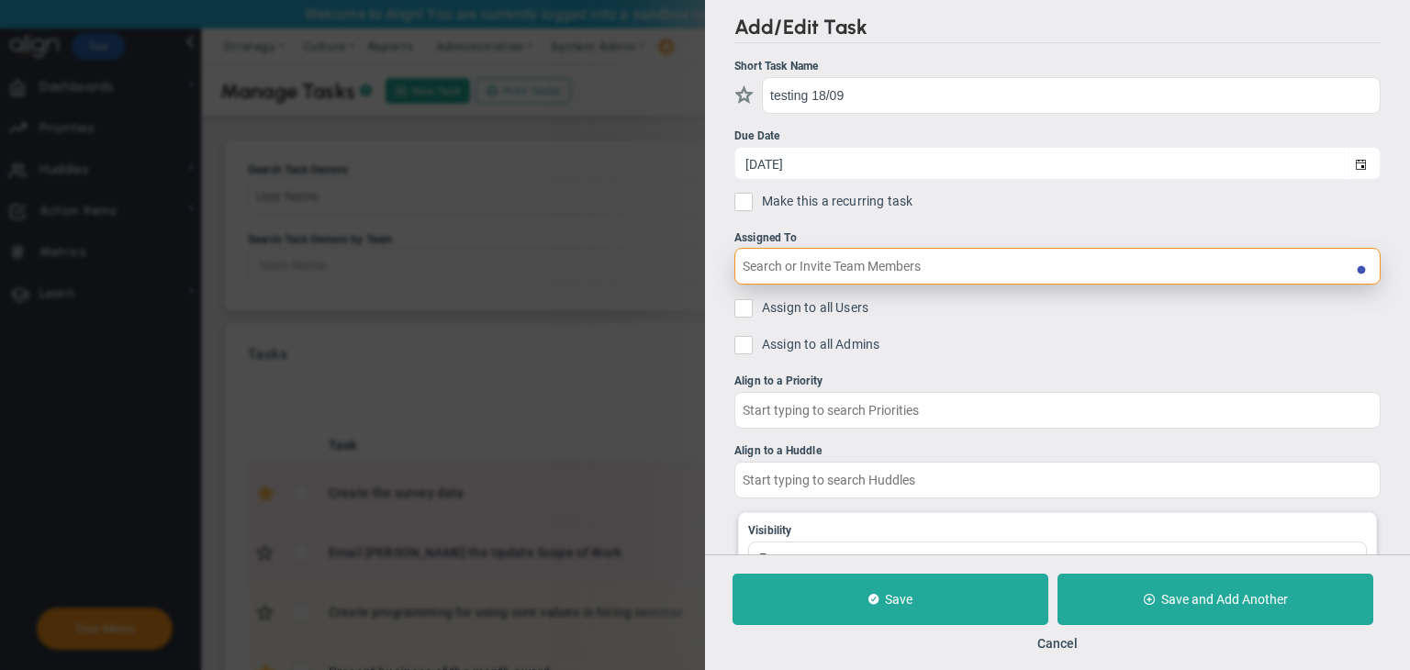
click at [789, 273] on input "text" at bounding box center [1057, 266] width 646 height 37
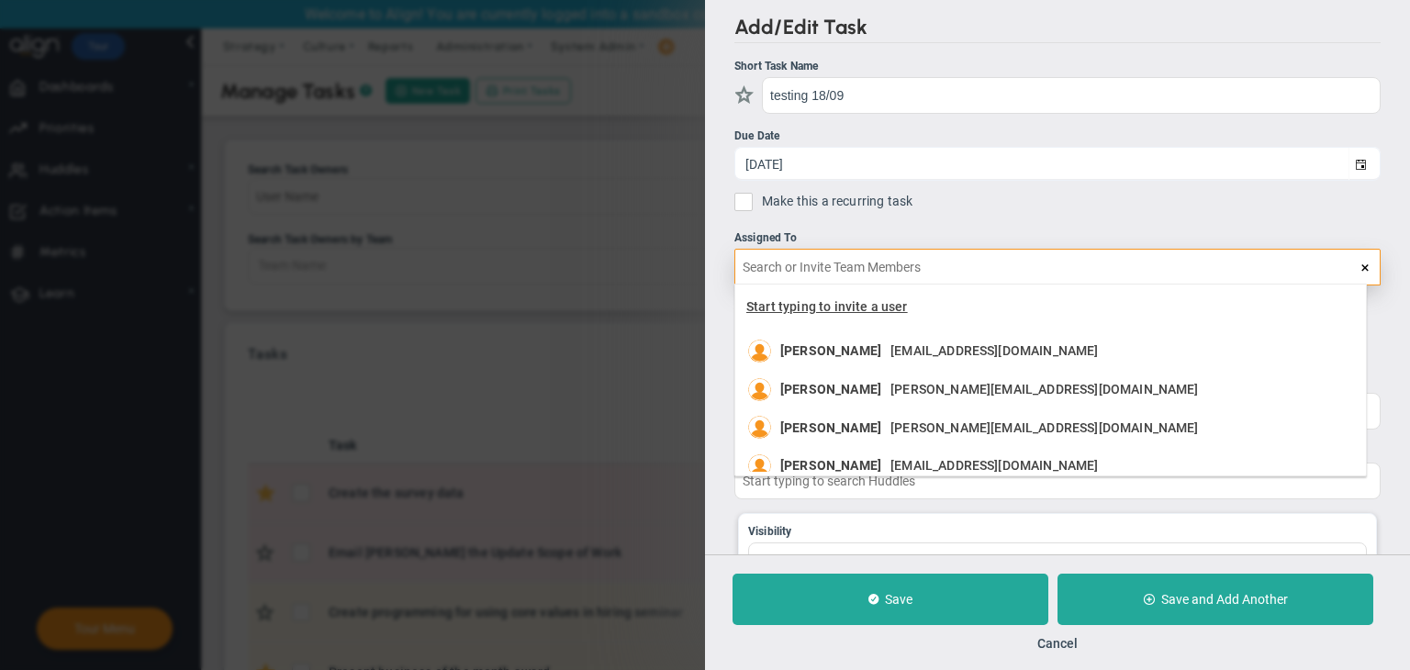
click at [793, 310] on span "Start typing to invite a user" at bounding box center [827, 306] width 162 height 15
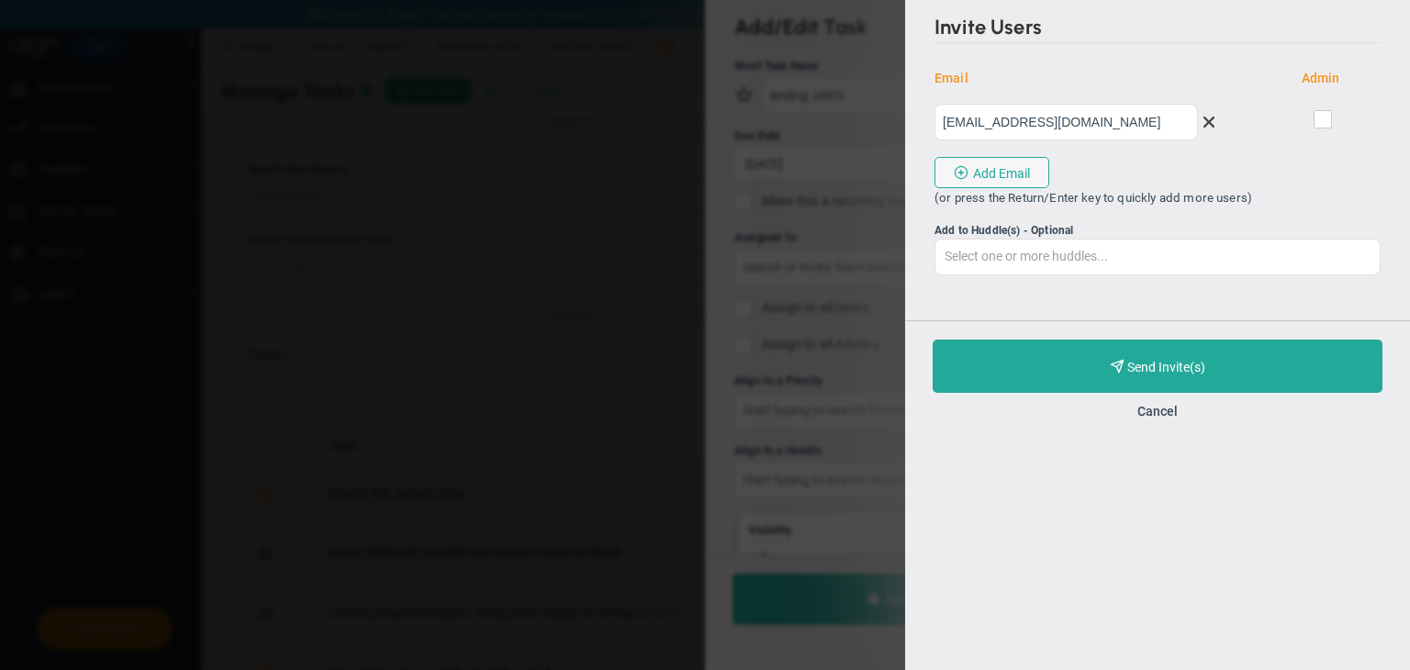
type input "[EMAIL_ADDRESS][DOMAIN_NAME]"
click at [1326, 115] on input "checkbox" at bounding box center [1324, 123] width 12 height 18
checkbox input "true"
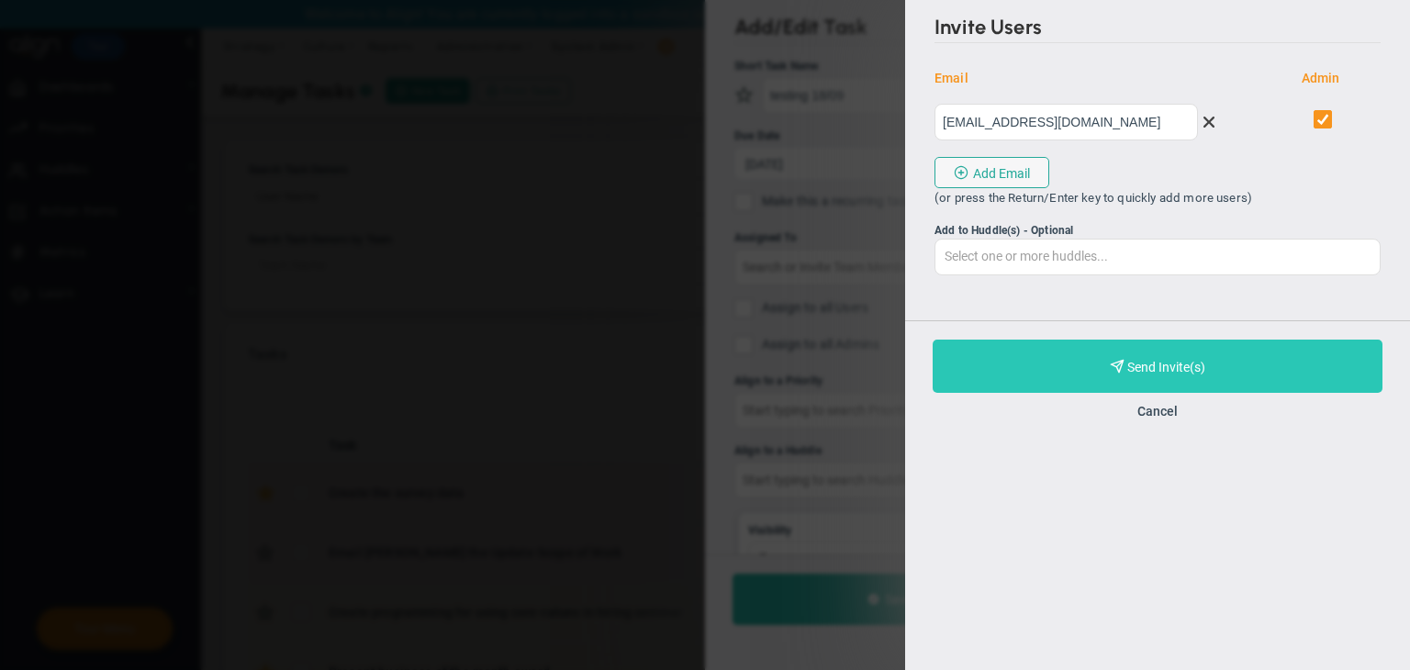
click at [1220, 361] on button "Purchase and Send Invite(s) Validating Invite..." at bounding box center [1157, 366] width 450 height 53
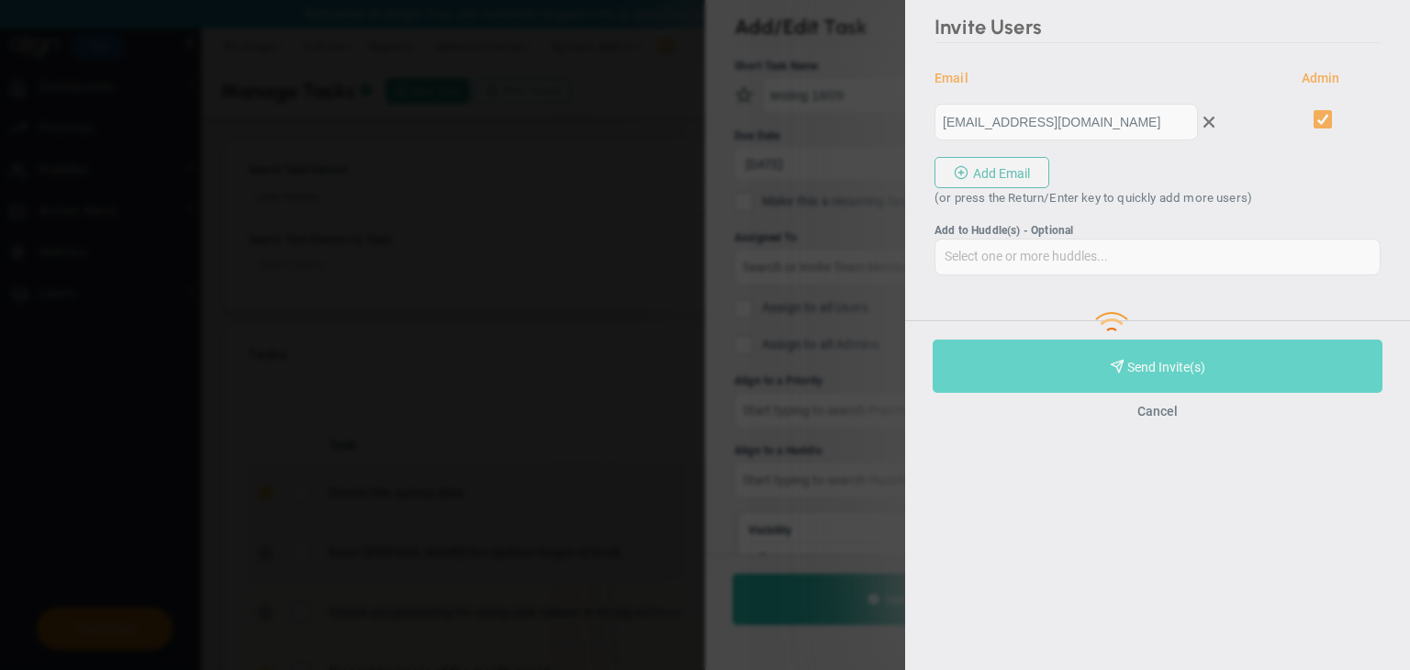
type input "[EMAIL_ADDRESS][DOMAIN_NAME]"
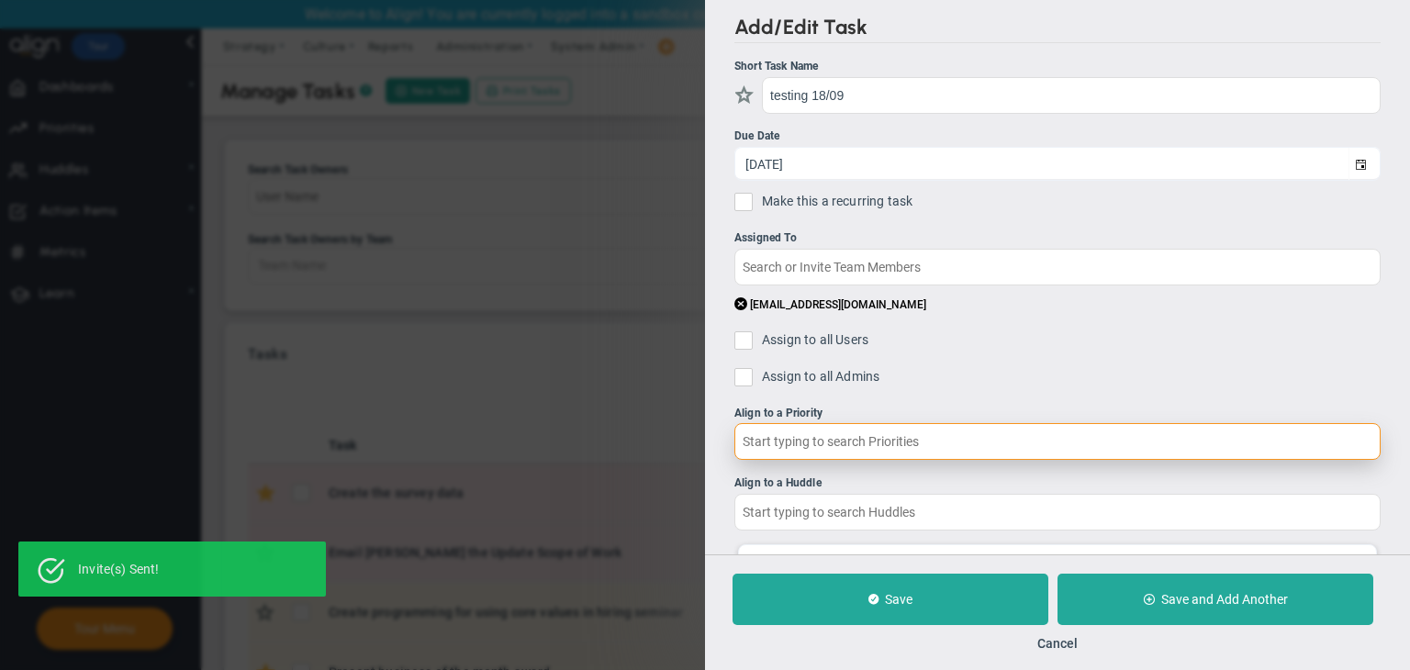
click at [963, 444] on input "text" at bounding box center [1057, 441] width 646 height 37
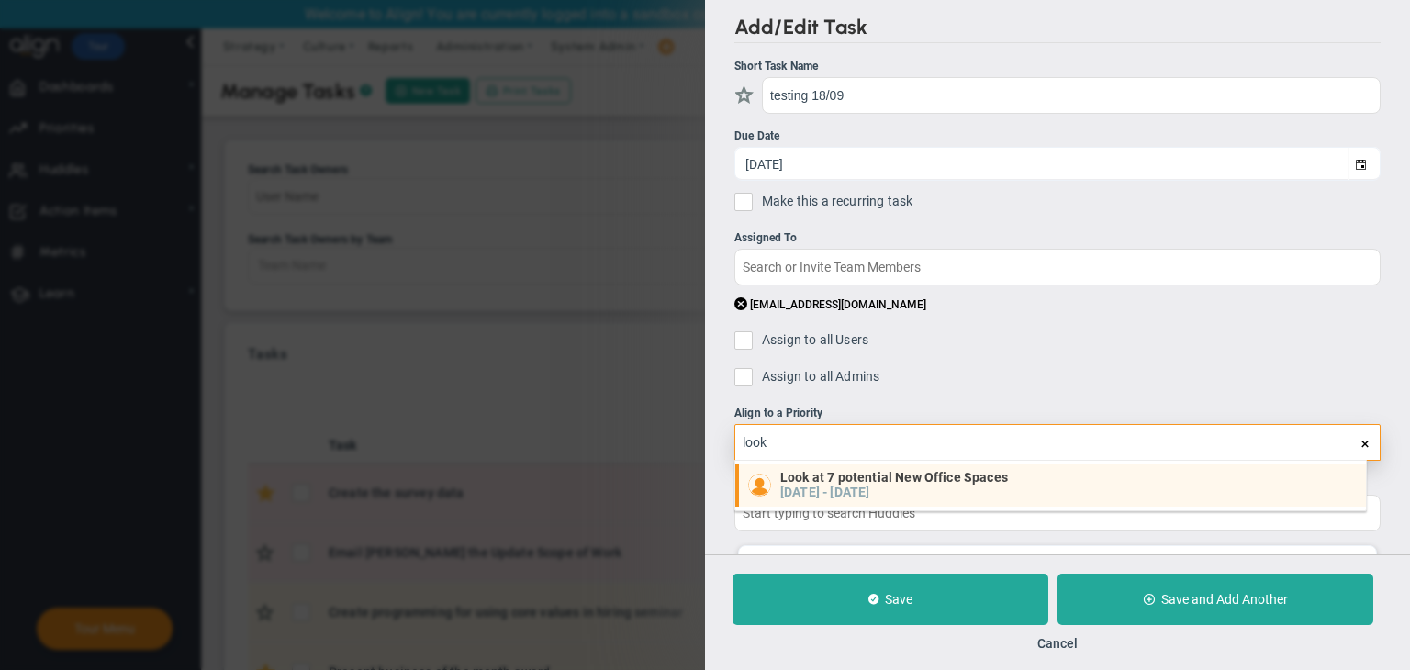
click at [869, 485] on h5 "[DATE]" at bounding box center [849, 492] width 39 height 16
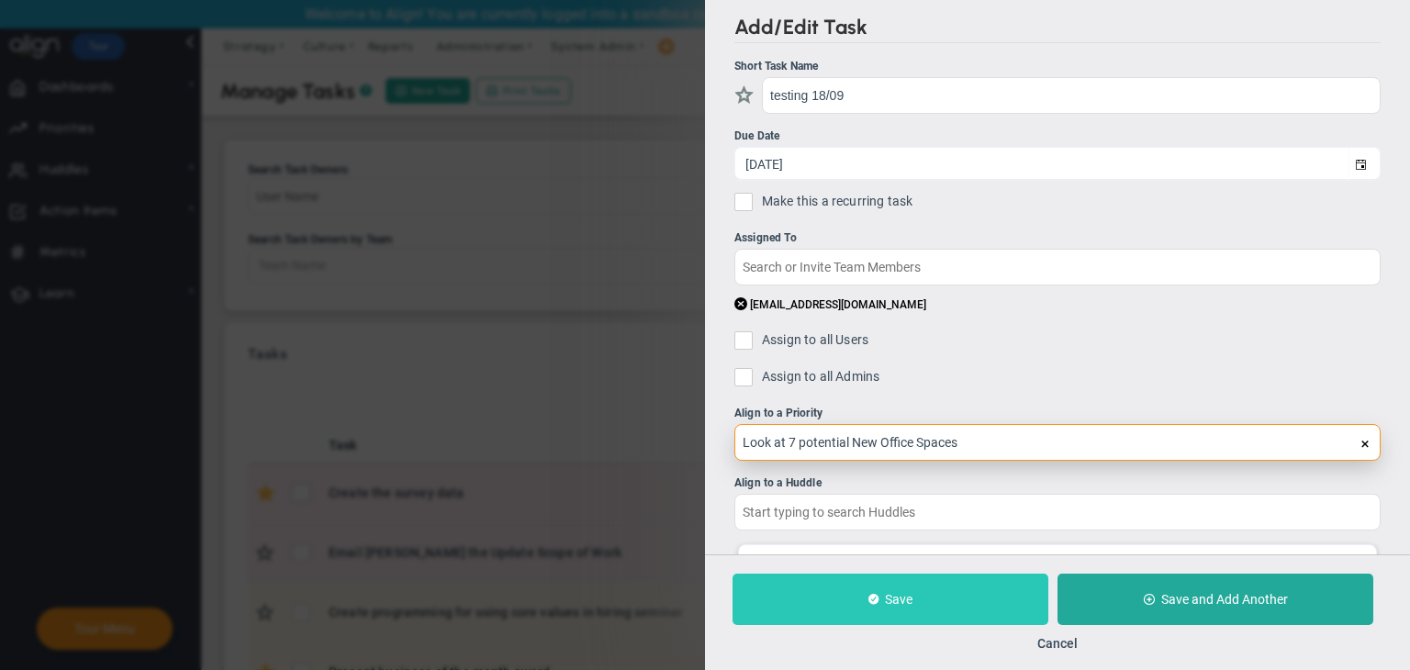
type input "Look at 7 potential New Office Spaces"
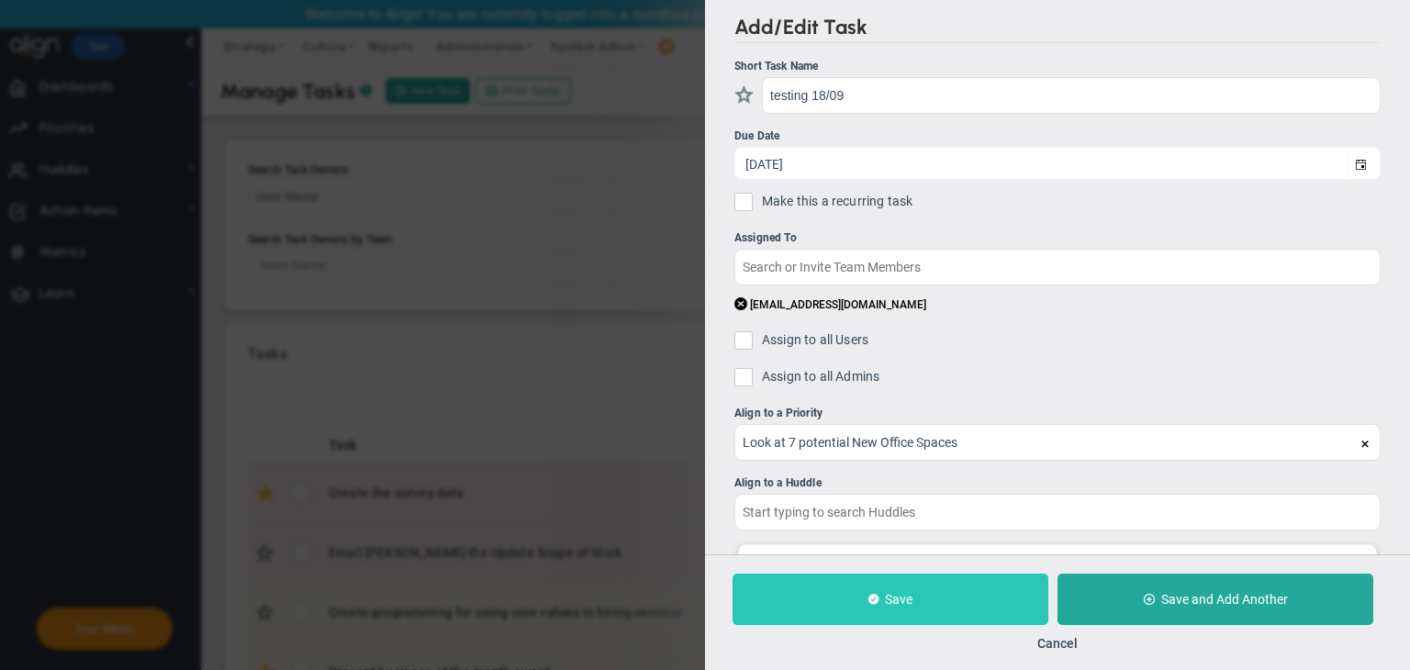
click at [859, 588] on button "Save" at bounding box center [890, 599] width 316 height 51
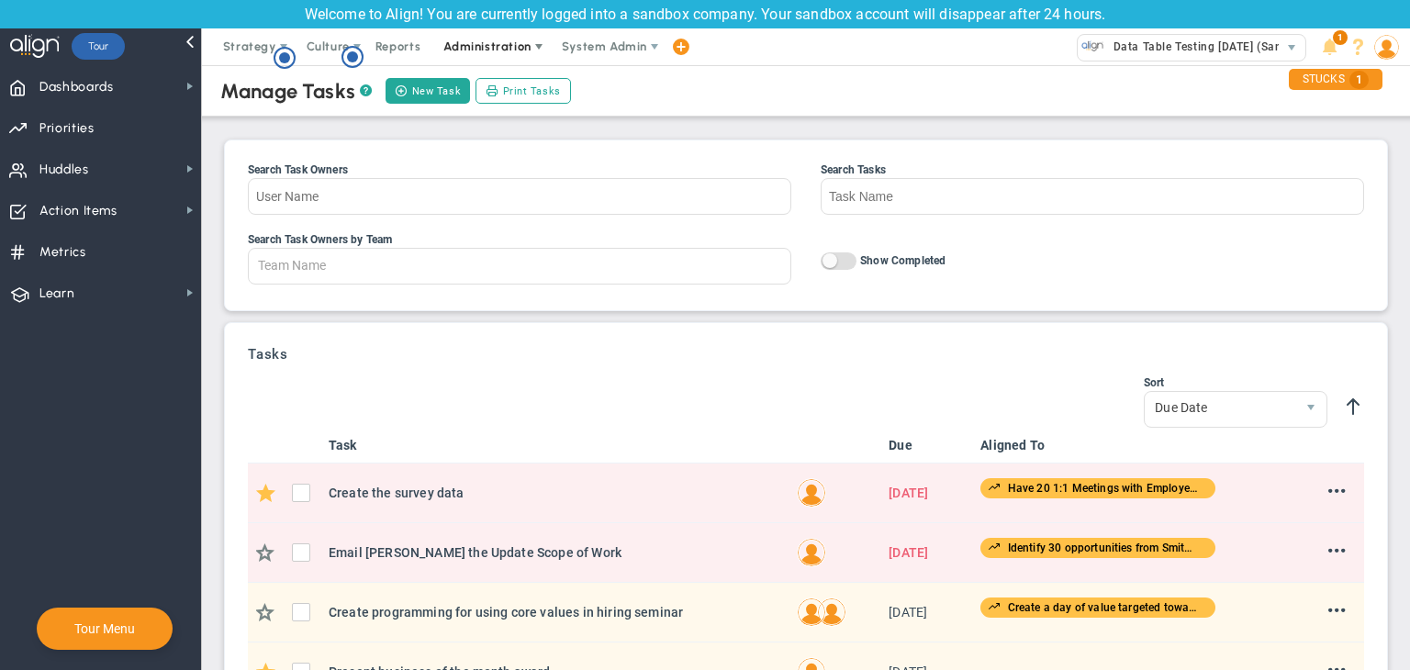
click at [496, 41] on span "Administration" at bounding box center [486, 46] width 87 height 14
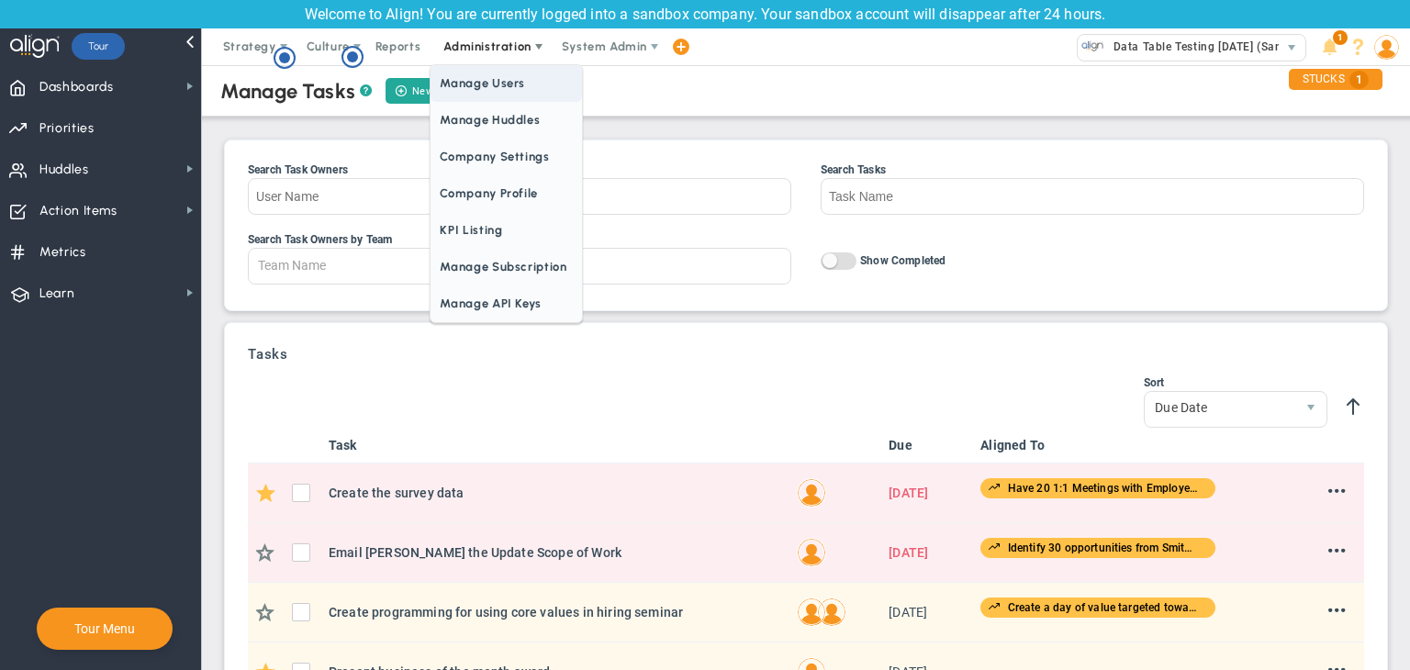
click at [492, 90] on span "Manage Users" at bounding box center [505, 83] width 150 height 37
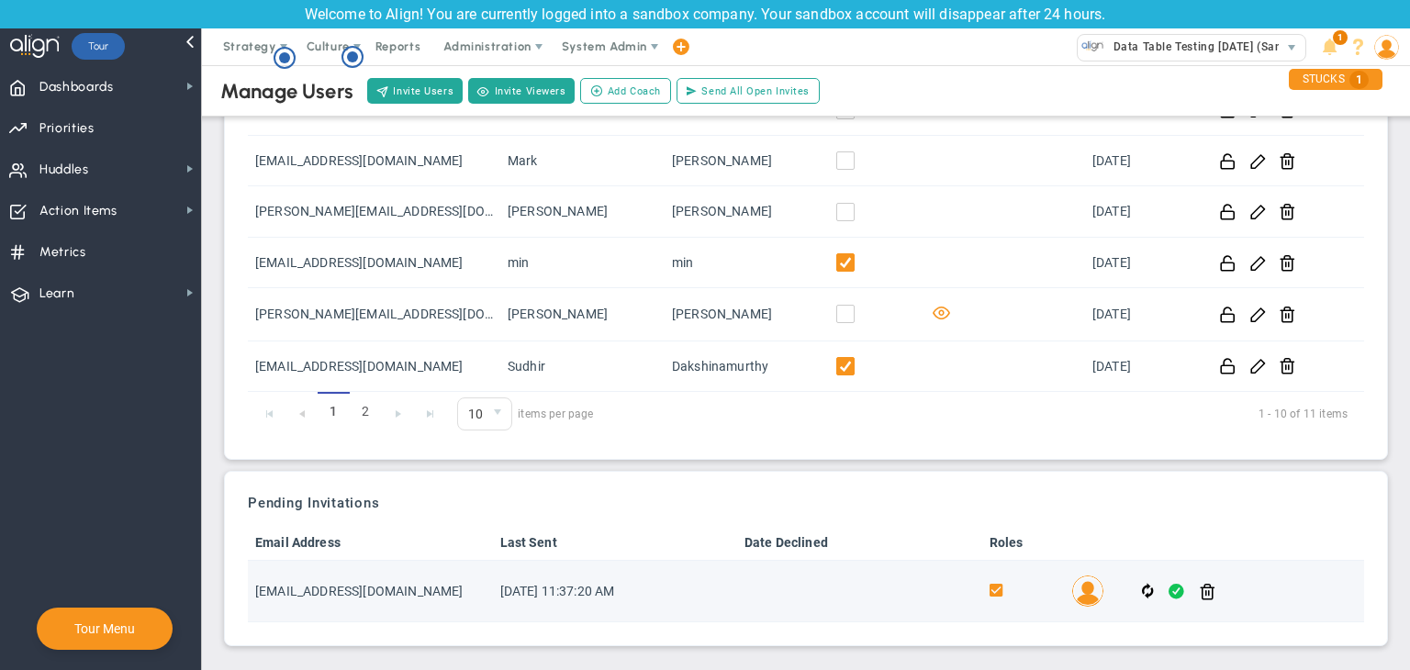
click at [1168, 585] on span at bounding box center [1176, 591] width 16 height 21
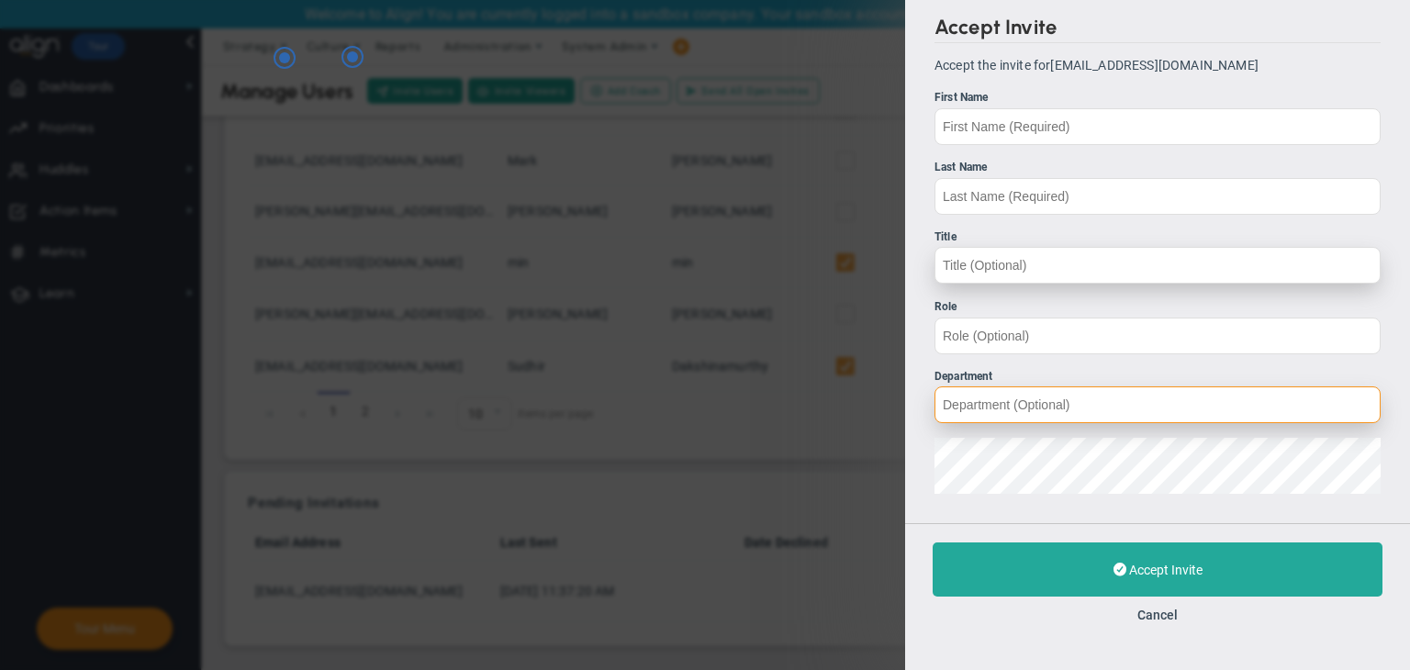
type input "[EMAIL_ADDRESS][DOMAIN_NAME]"
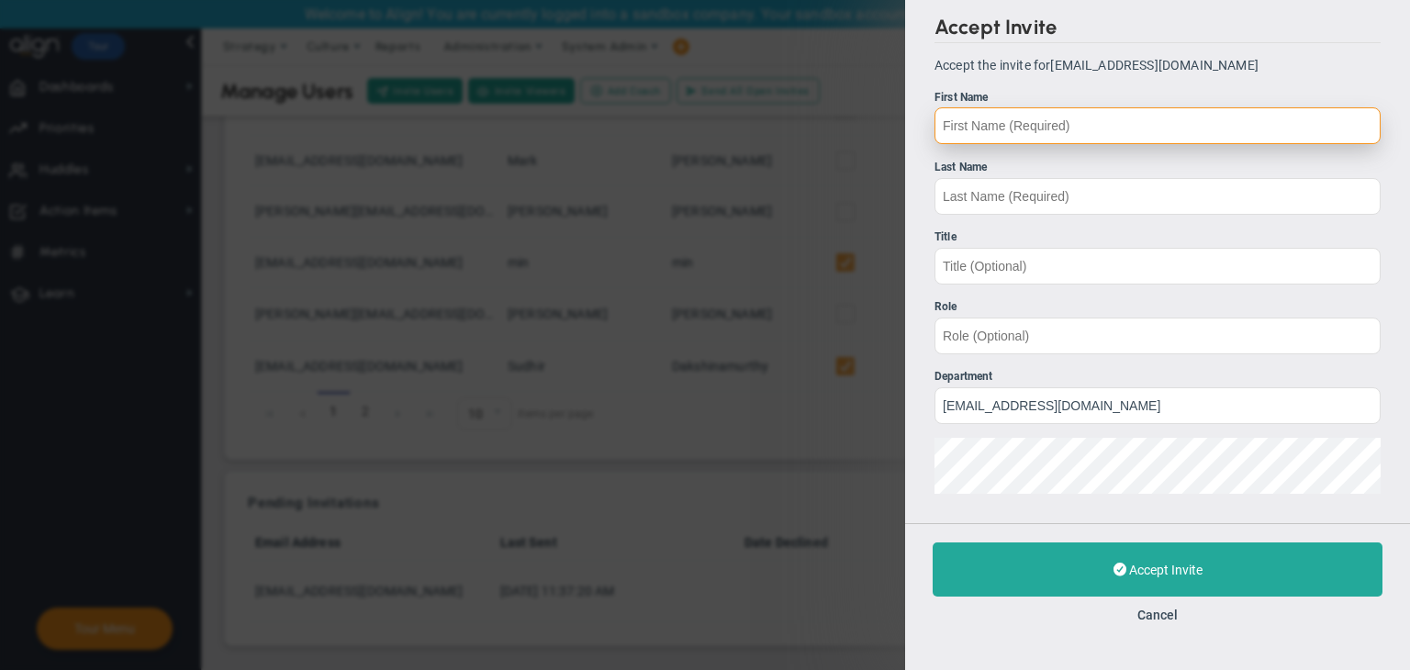
click at [1024, 121] on input "First Name" at bounding box center [1157, 125] width 446 height 37
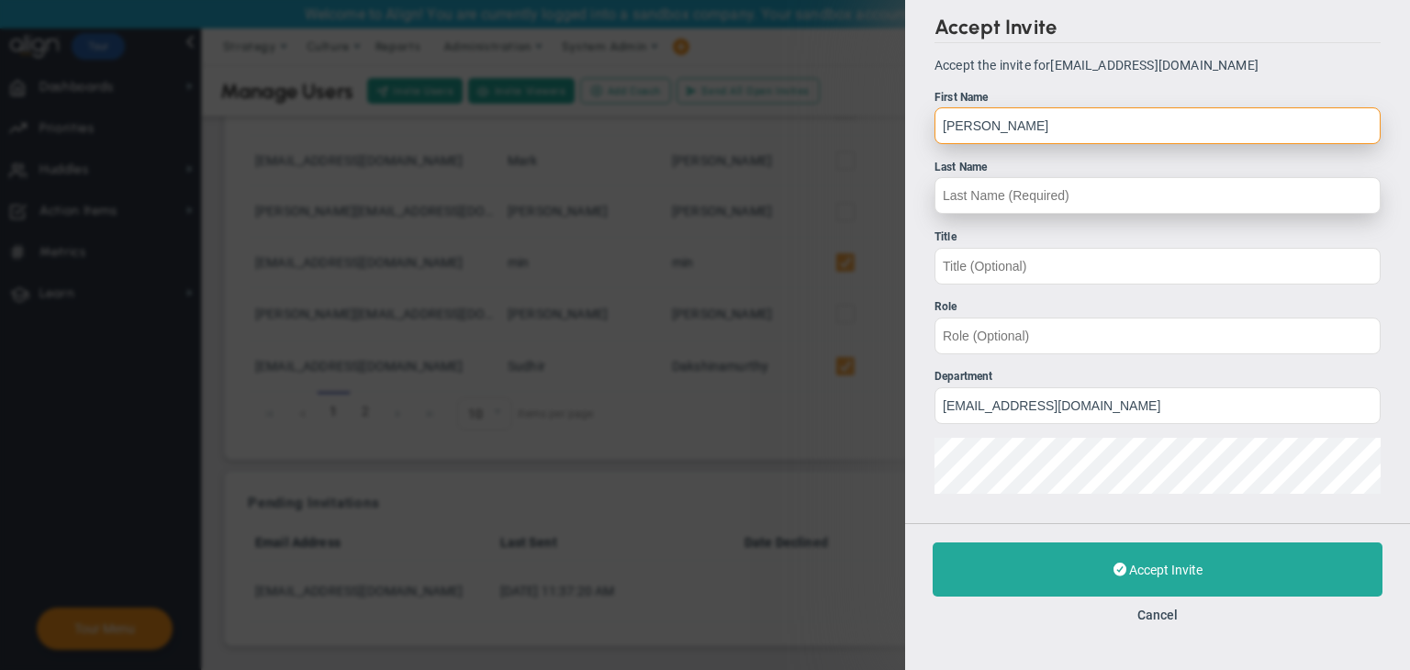
type input "[PERSON_NAME]"
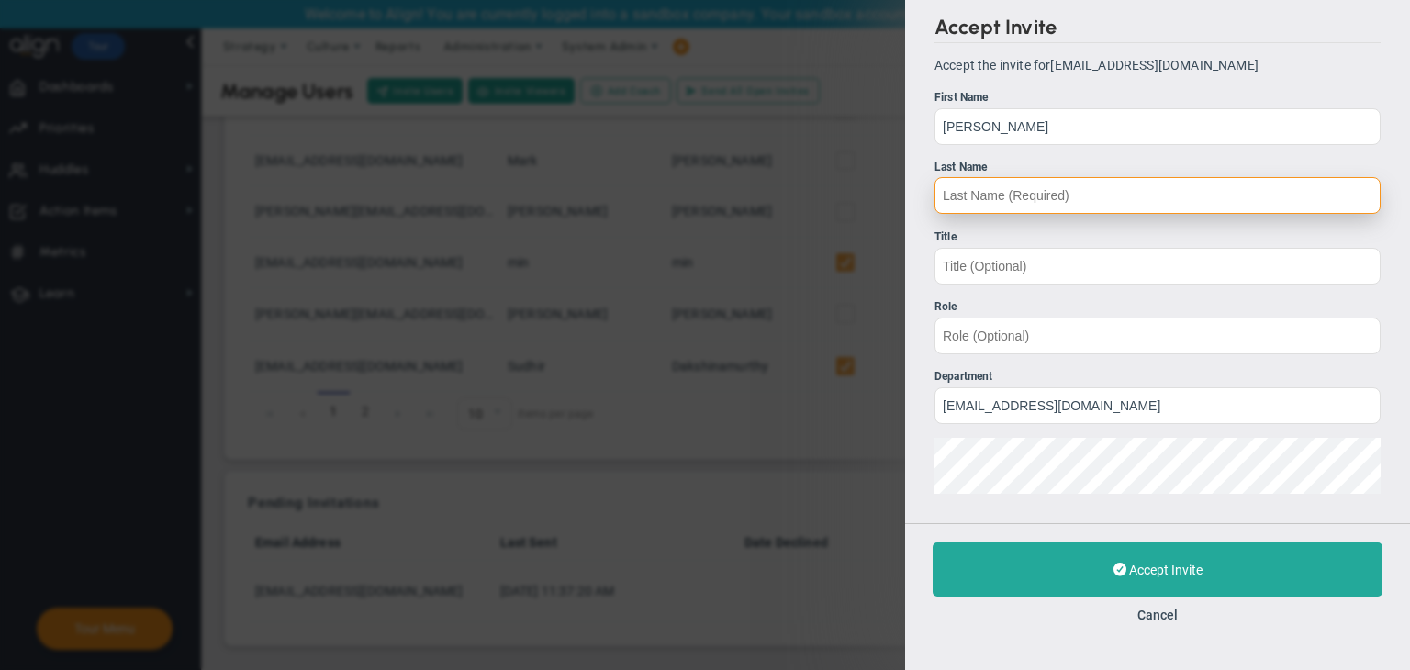
click at [986, 183] on input "Last Name" at bounding box center [1157, 195] width 446 height 37
type input "18"
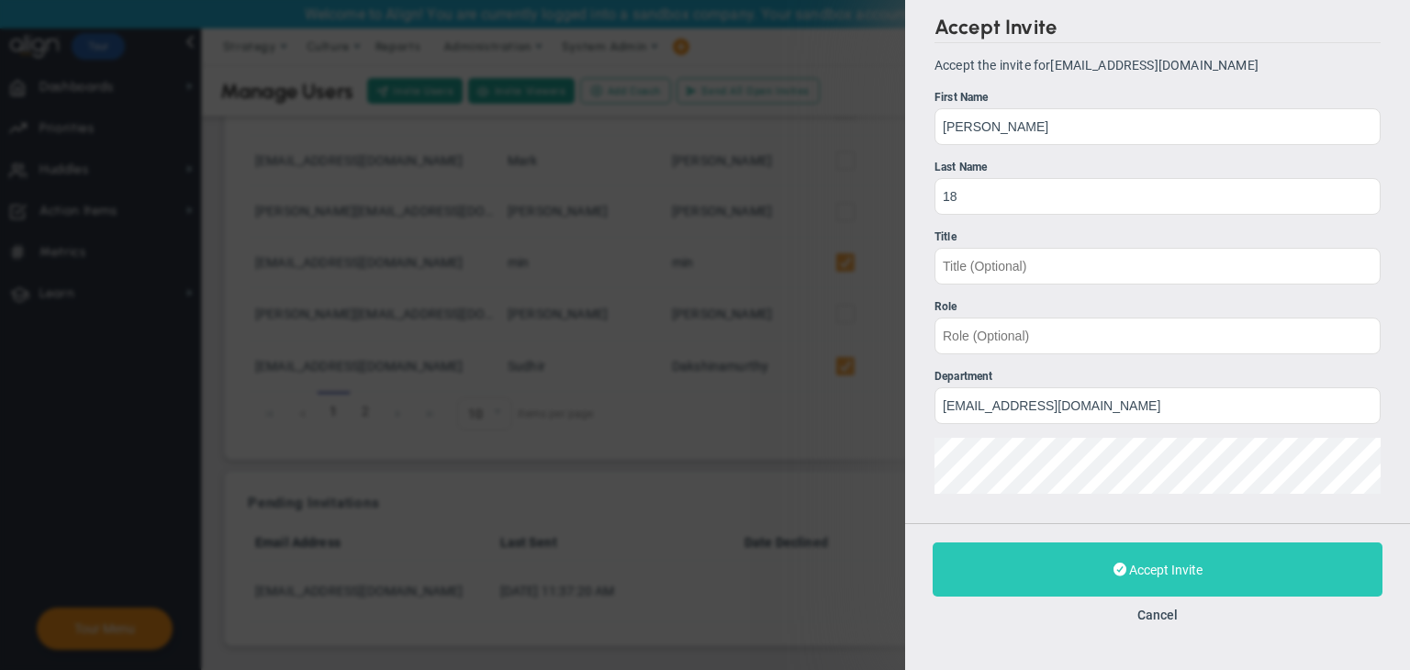
click at [1076, 583] on button "Accept Invite" at bounding box center [1157, 569] width 450 height 54
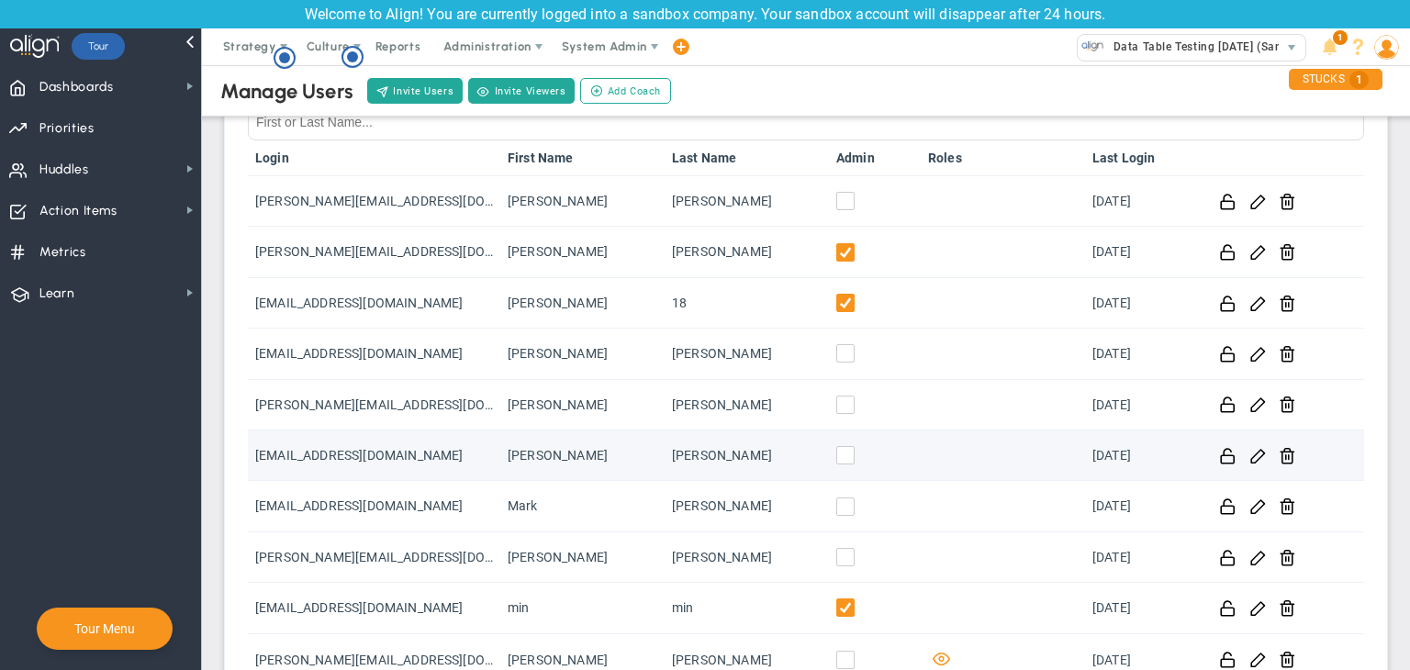
scroll to position [94, 0]
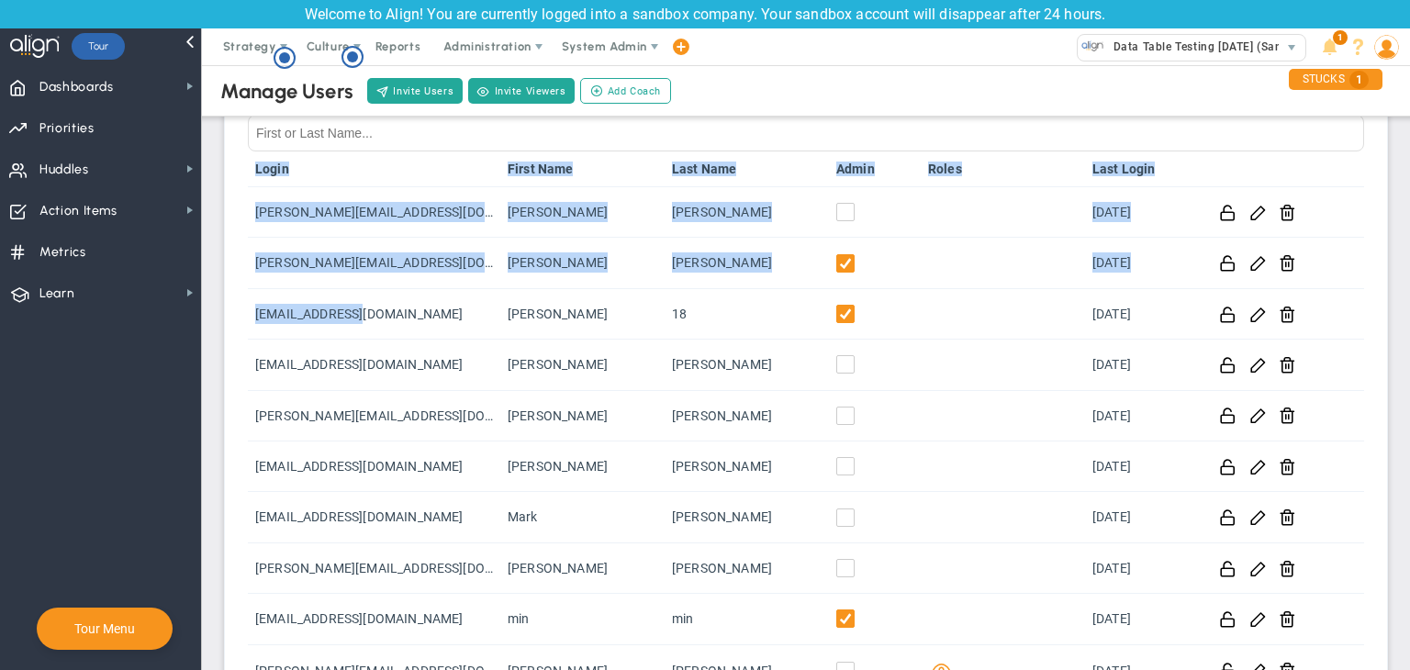
drag, startPoint x: 369, startPoint y: 307, endPoint x: 226, endPoint y: 310, distance: 143.2
click at [226, 310] on div "Current Users Search Users Login First Name Last Name Admin Roles Last Login [P…" at bounding box center [806, 405] width 1164 height 719
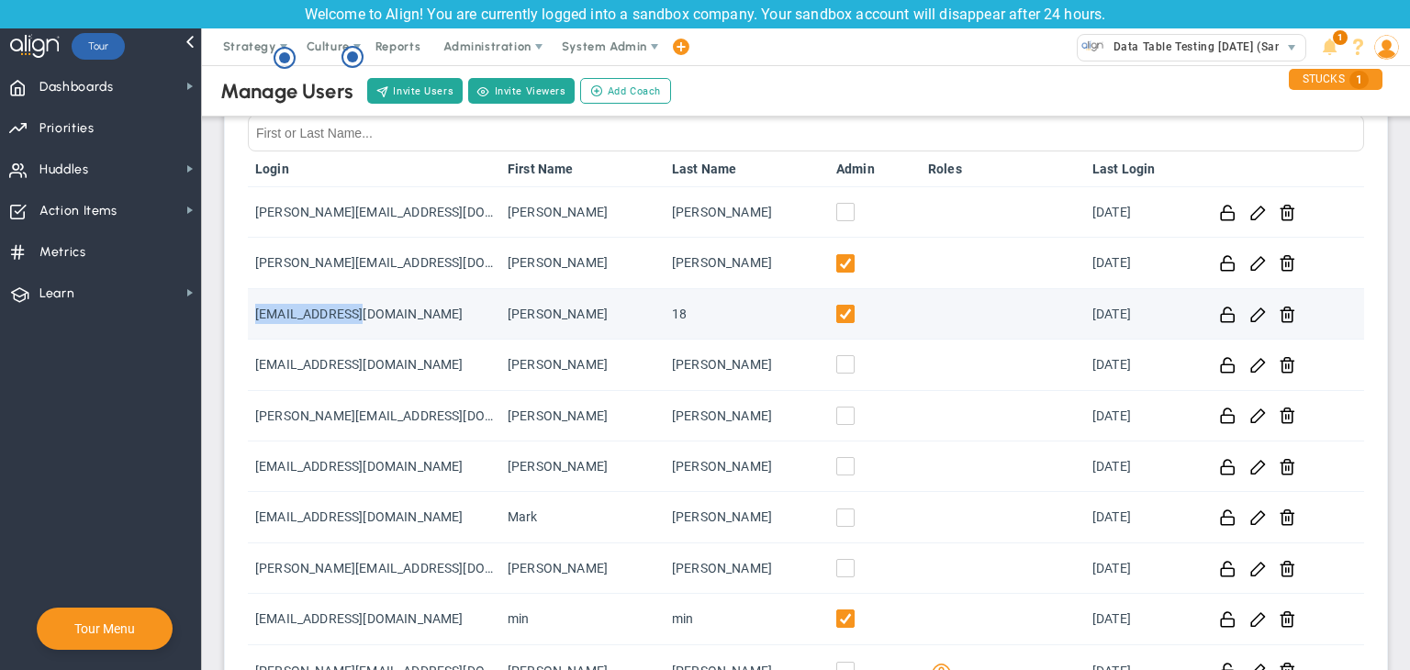
drag, startPoint x: 382, startPoint y: 320, endPoint x: 248, endPoint y: 321, distance: 134.0
click at [248, 321] on td "[EMAIL_ADDRESS][DOMAIN_NAME]" at bounding box center [374, 314] width 252 height 50
copy td "[EMAIL_ADDRESS][DOMAIN_NAME]"
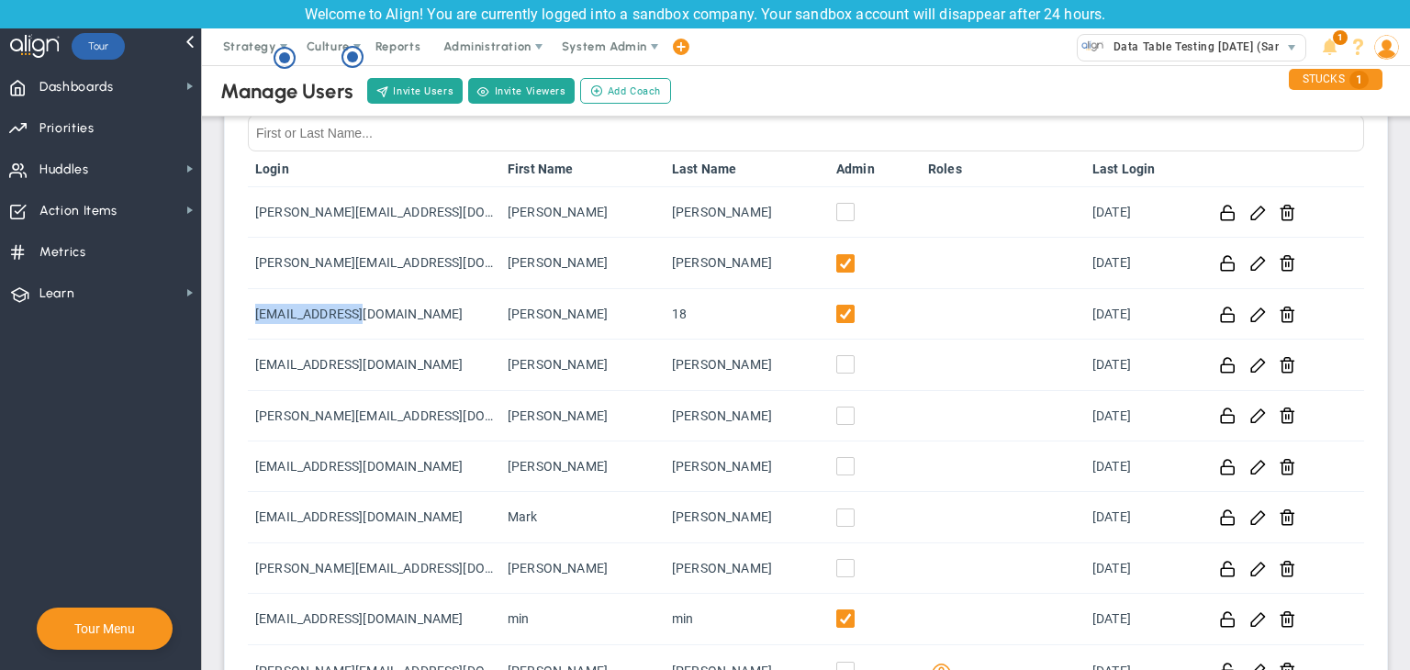
click at [1387, 52] on img at bounding box center [1386, 47] width 25 height 25
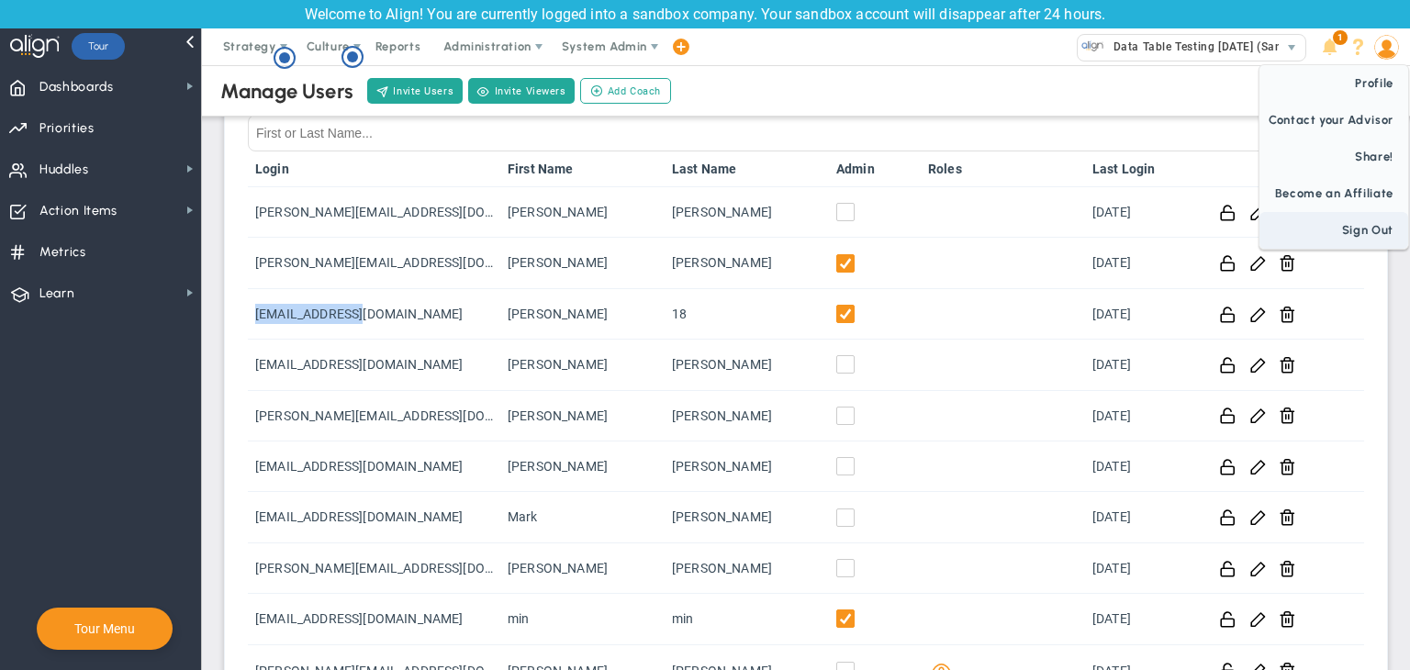
click at [1369, 228] on span "Sign Out" at bounding box center [1333, 230] width 149 height 37
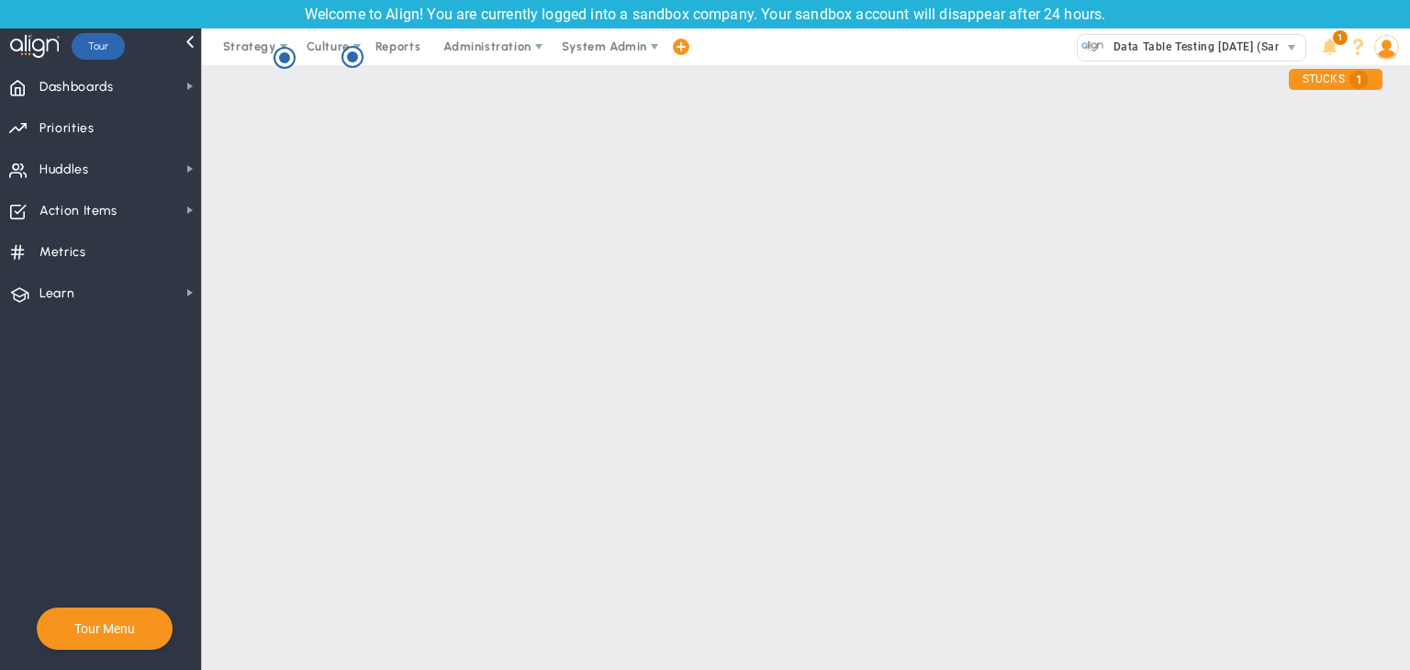
scroll to position [0, 0]
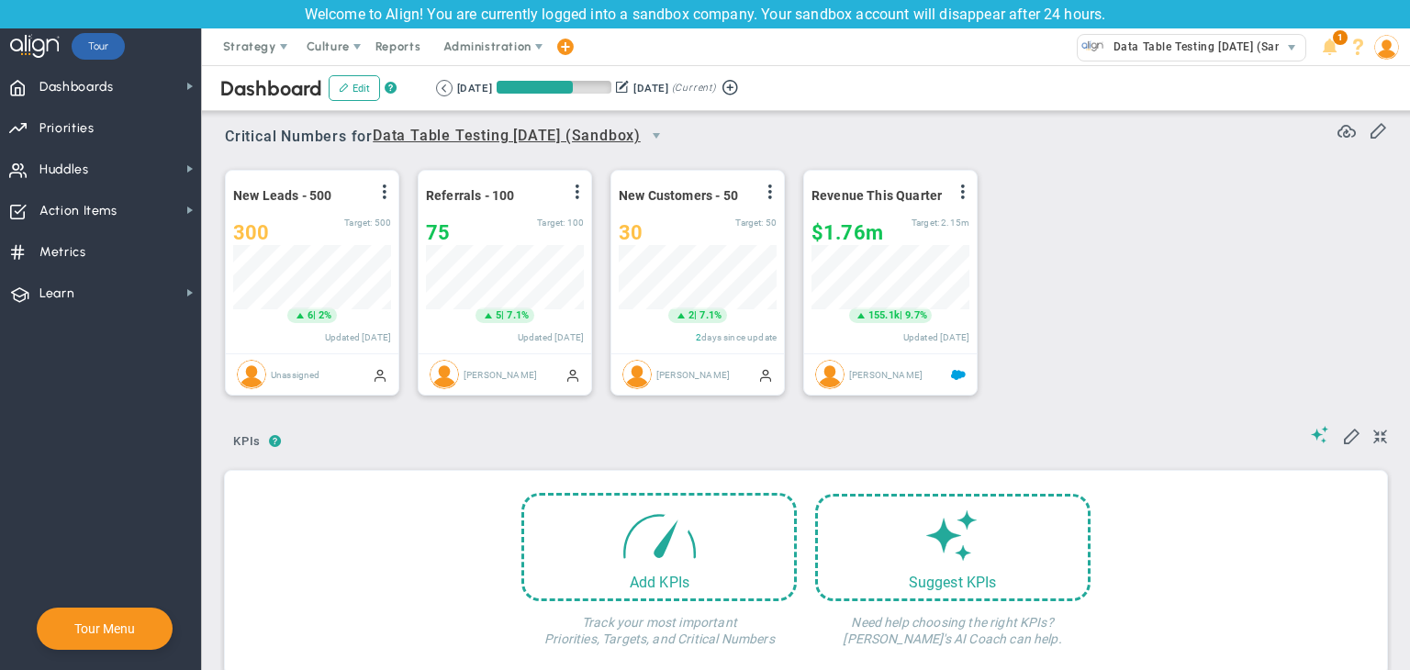
scroll to position [63, 158]
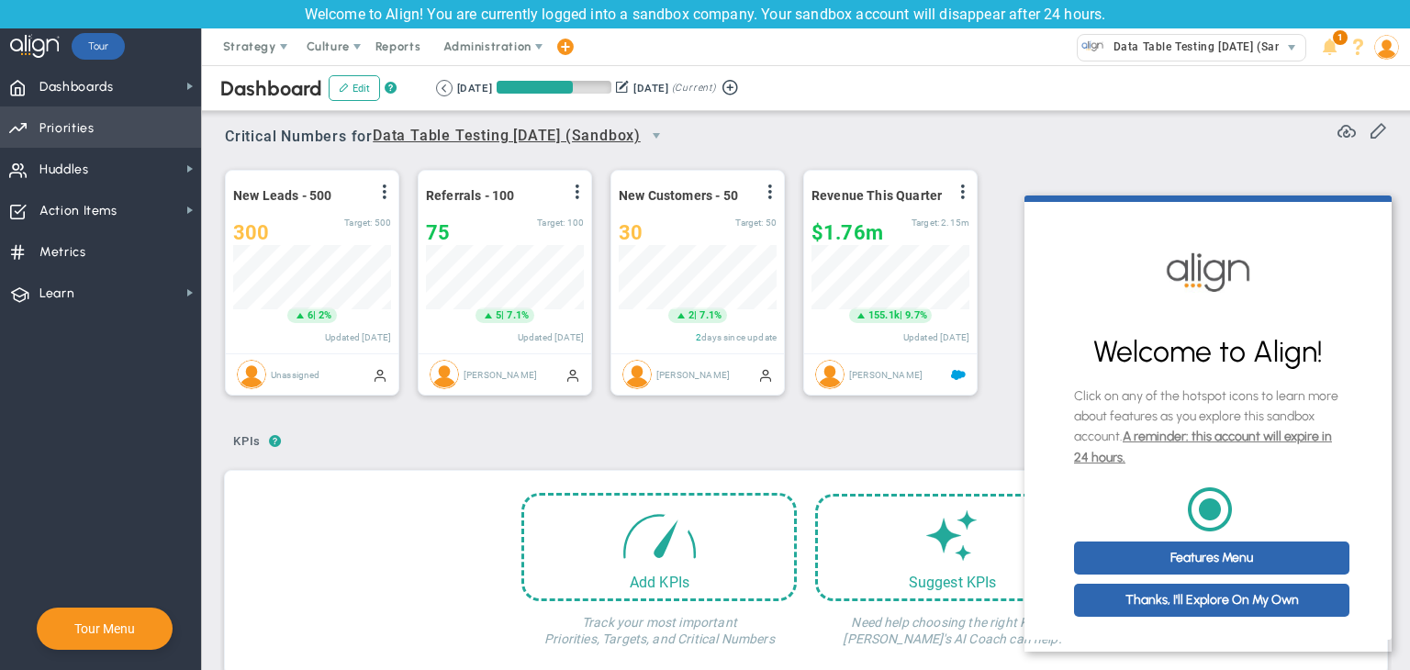
click at [129, 147] on span "Priorities Projects OKR Tree Priorities Projects OKRs" at bounding box center [100, 126] width 201 height 41
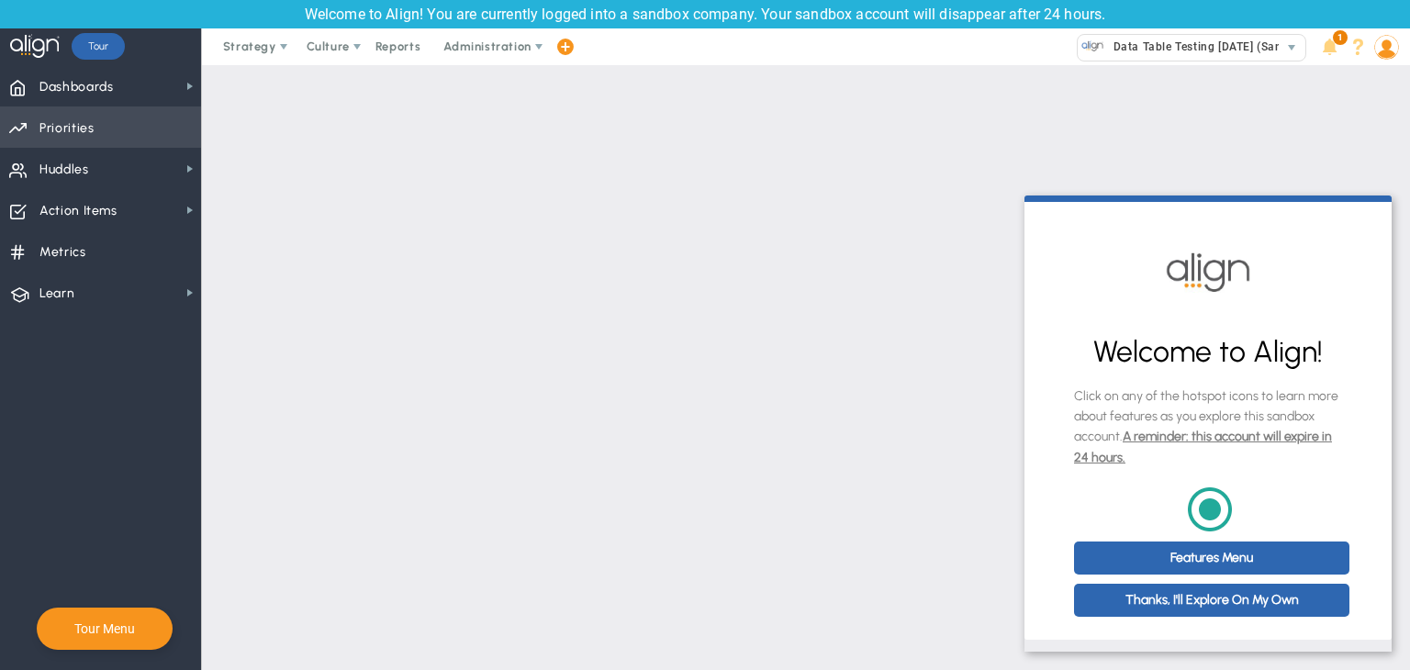
checkbox input "false"
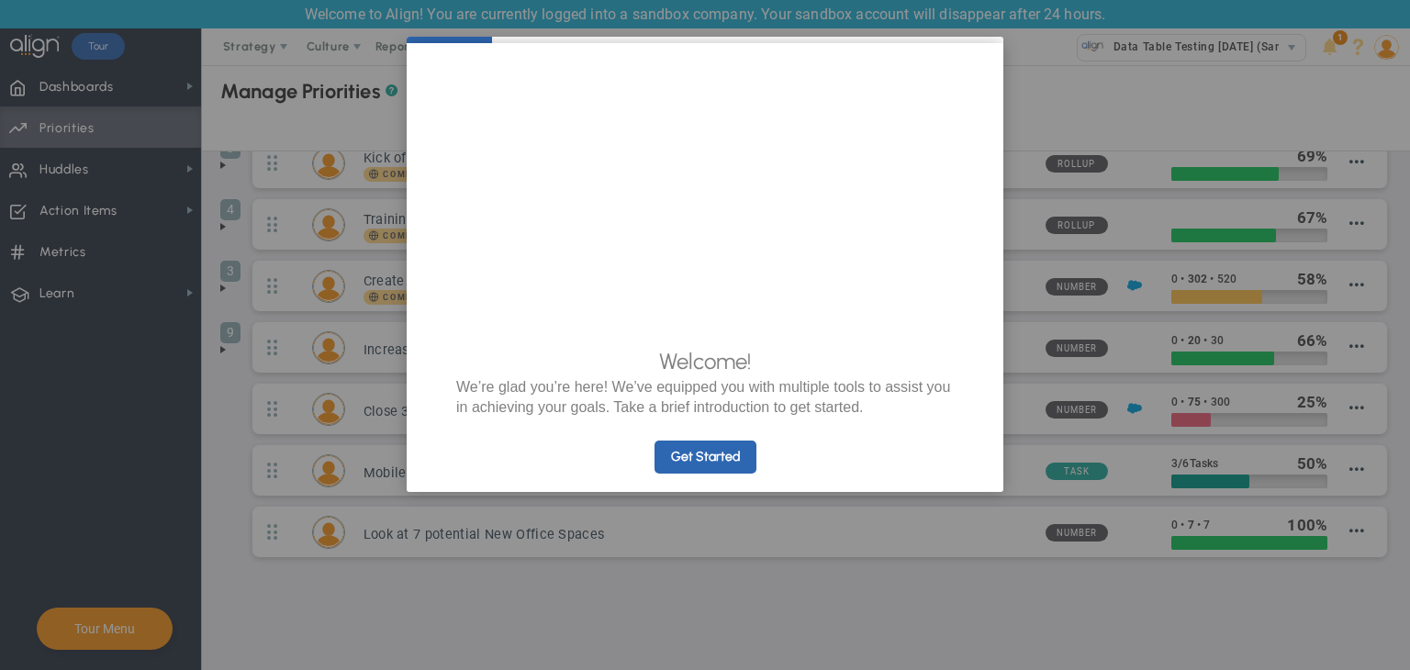
click at [713, 492] on cue "Welcome! We’re glad you’re here! We’ve equipped you with multiple tools to assi…" at bounding box center [705, 267] width 596 height 449
click at [716, 474] on link "Get Started" at bounding box center [705, 456] width 102 height 33
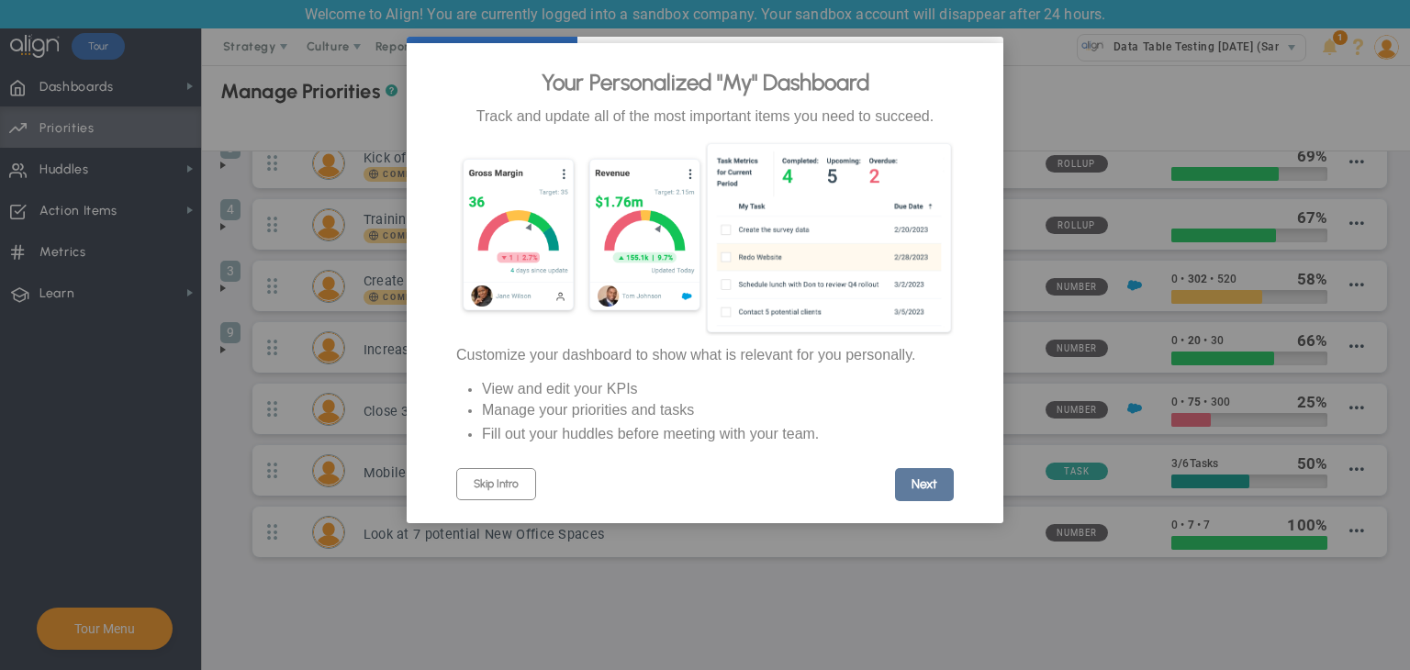
click at [930, 486] on link "Next" at bounding box center [924, 484] width 59 height 33
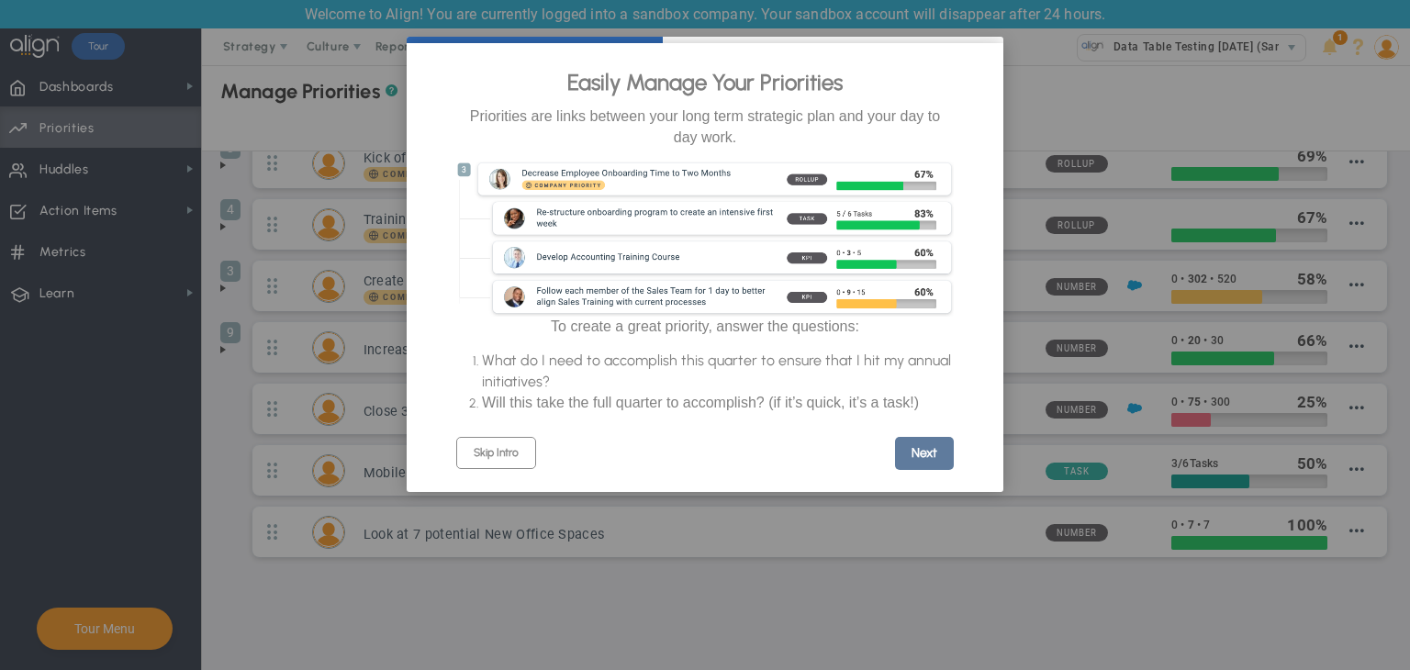
click at [929, 465] on link "Next" at bounding box center [924, 453] width 59 height 33
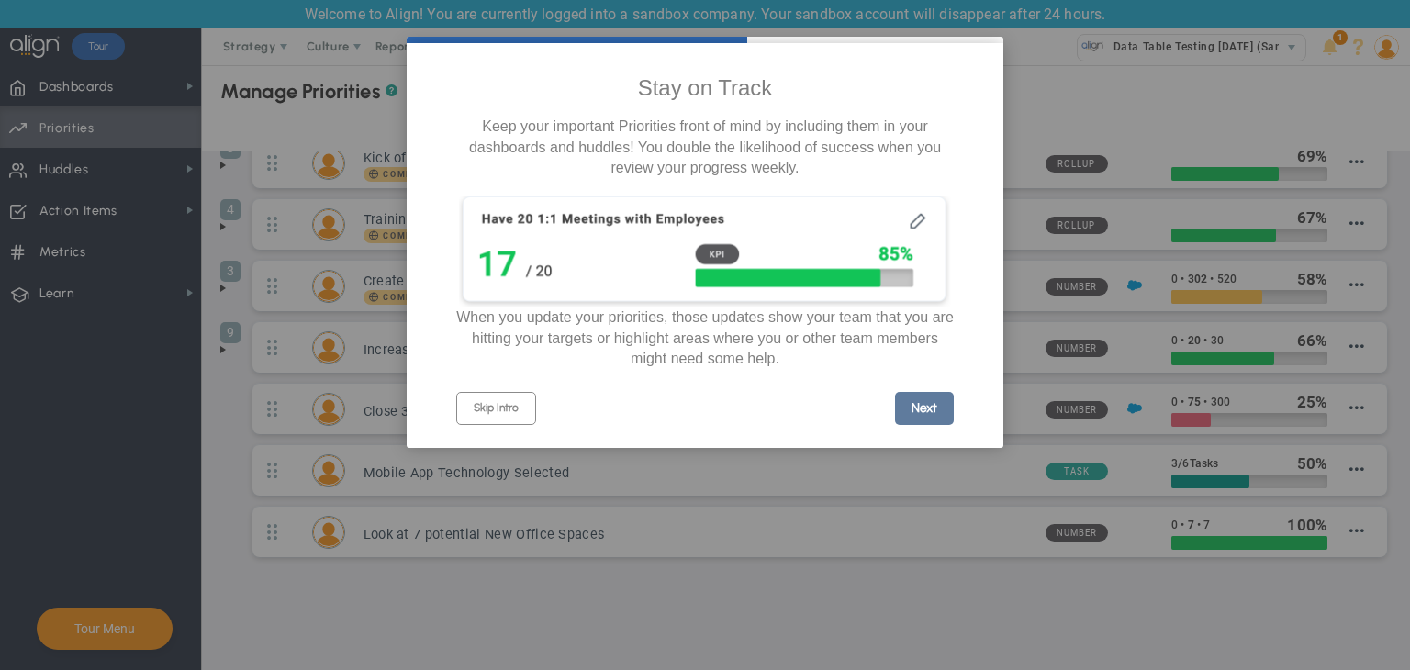
click at [929, 416] on link "Next" at bounding box center [924, 408] width 59 height 33
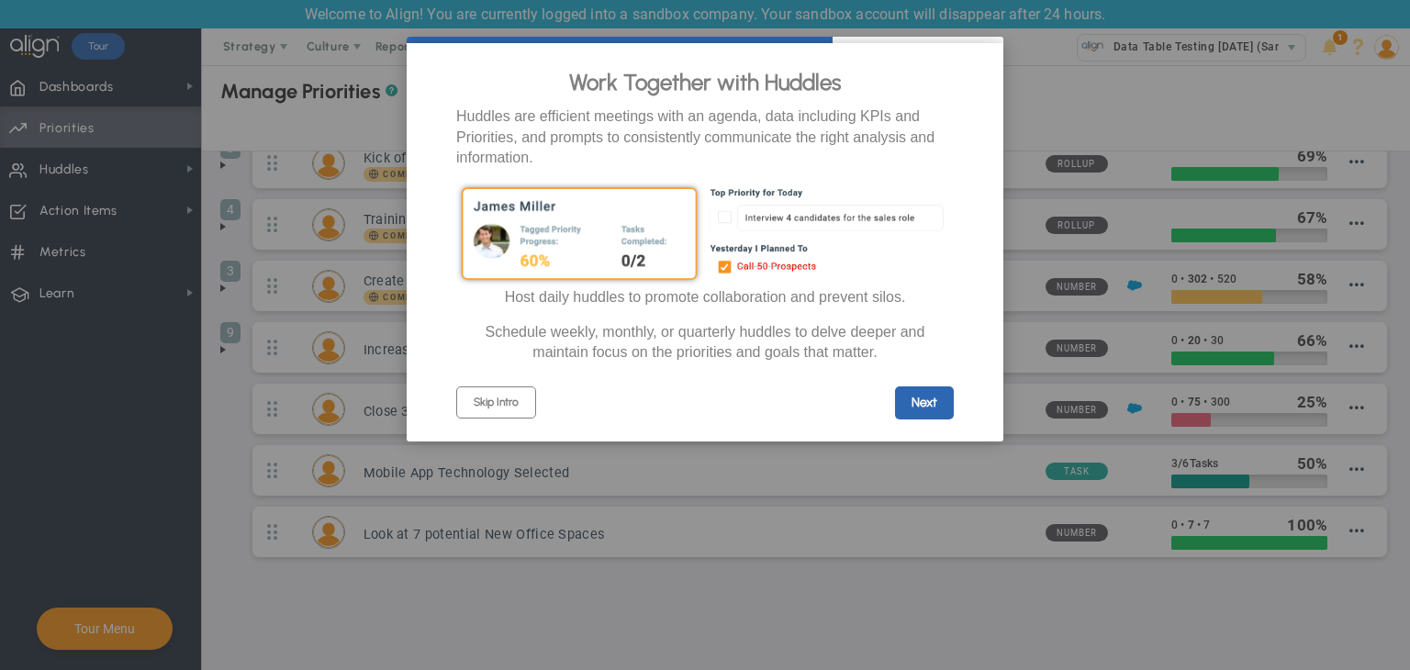
click at [929, 416] on link "Next" at bounding box center [924, 402] width 59 height 33
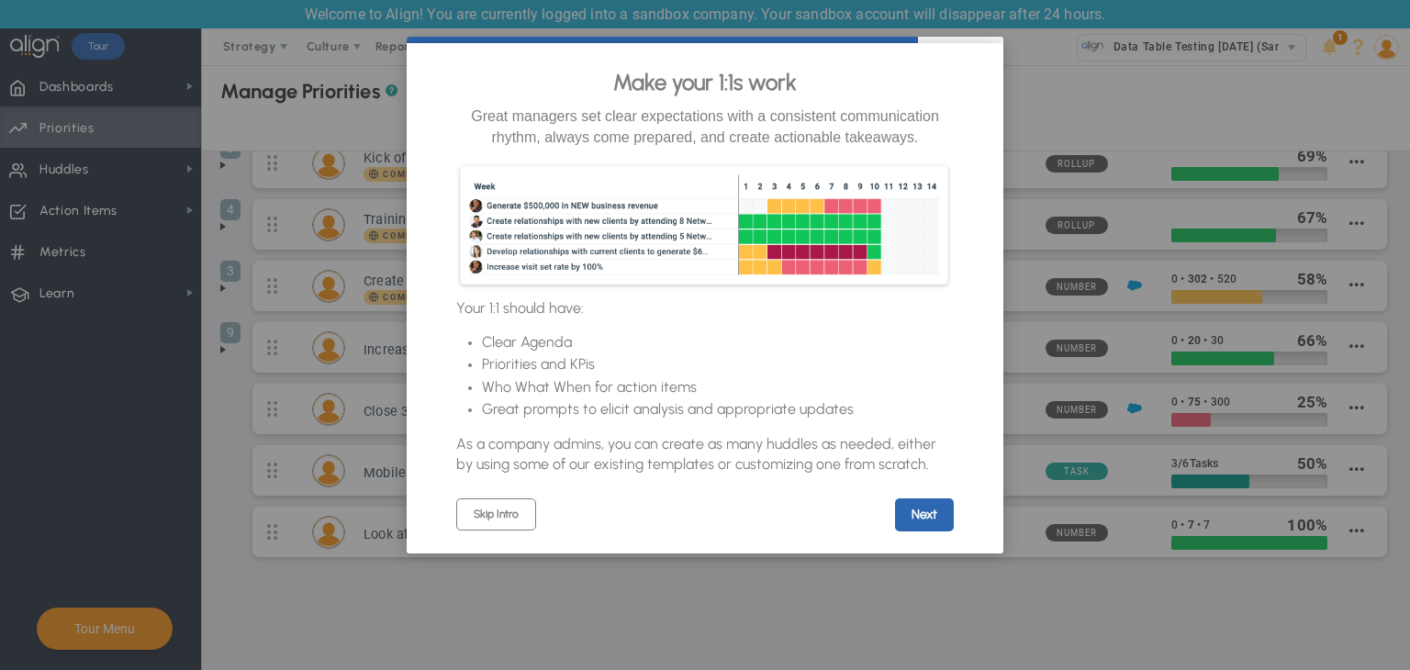
click at [932, 507] on div "Next" at bounding box center [829, 510] width 249 height 42
click at [932, 531] on link "Next" at bounding box center [924, 514] width 59 height 33
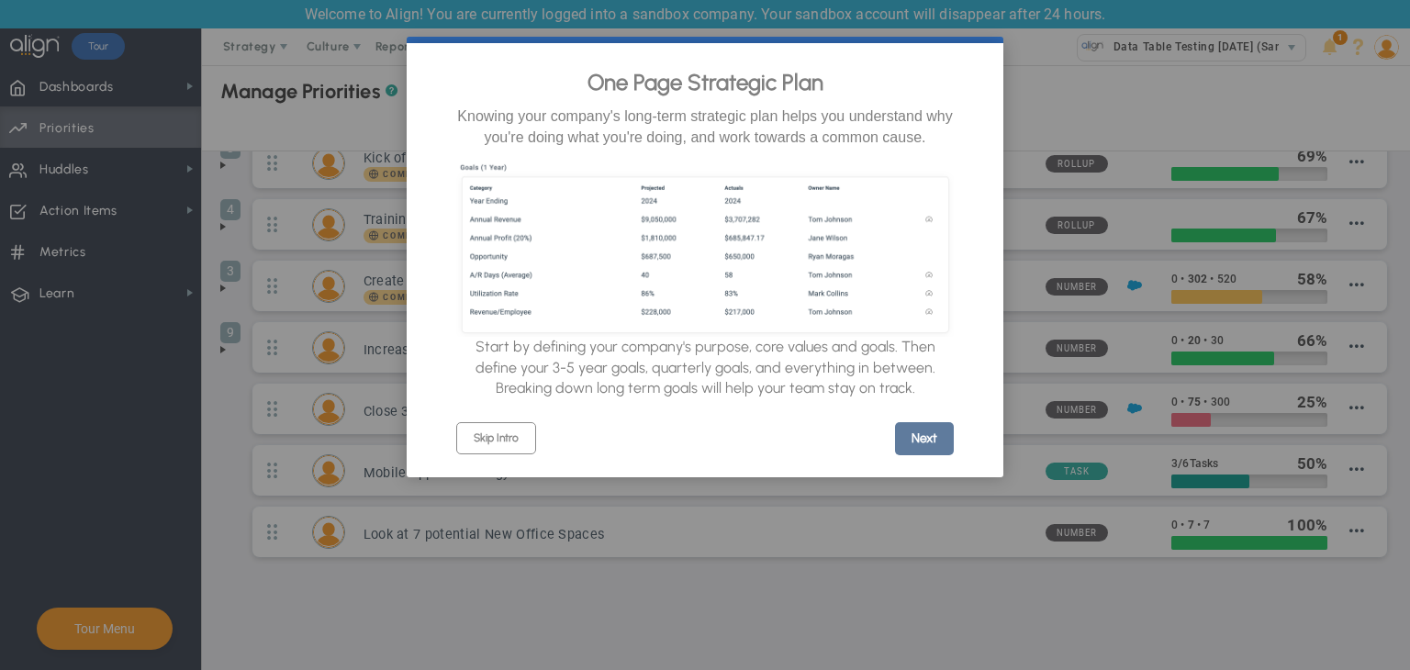
click at [922, 455] on link "Next" at bounding box center [924, 438] width 59 height 33
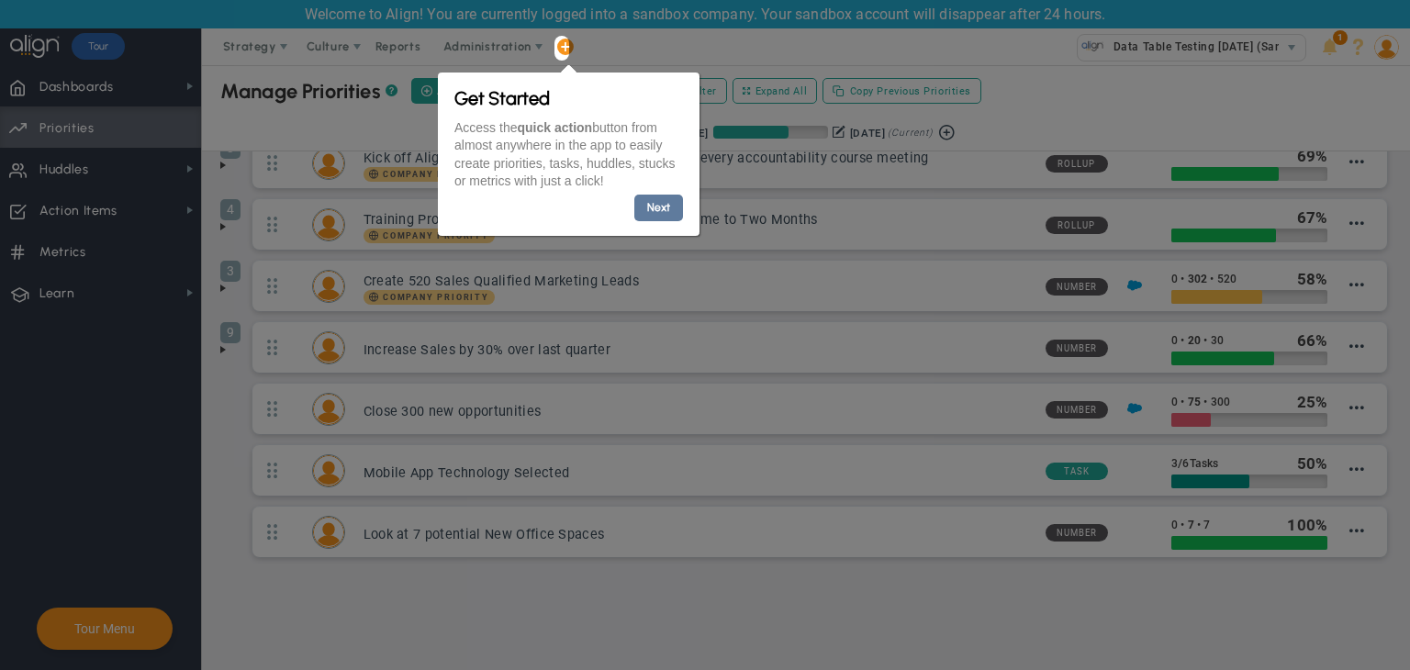
click at [671, 202] on link "Next" at bounding box center [657, 207] width 49 height 27
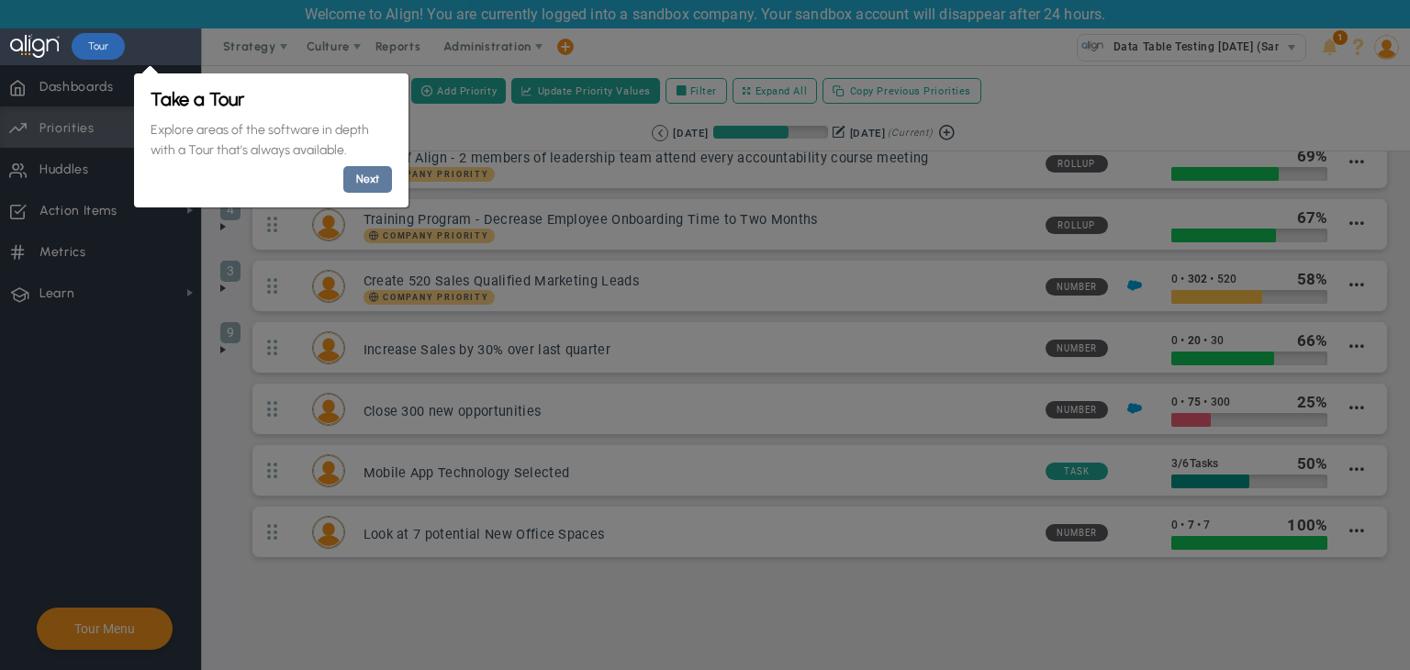
click at [358, 176] on link "Next" at bounding box center [366, 179] width 49 height 27
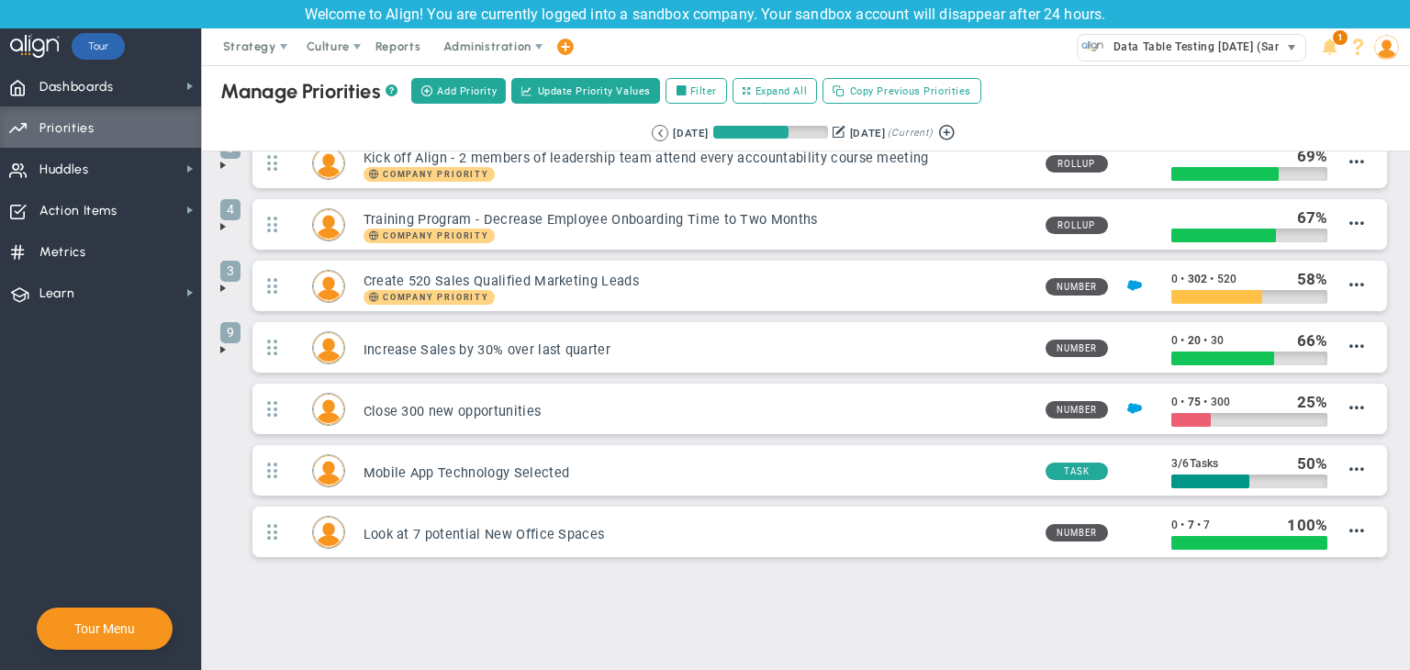
click at [1153, 49] on span "Data Table Testing [DATE] (Sandbox)" at bounding box center [1208, 47] width 209 height 24
click at [1396, 58] on span at bounding box center [1386, 46] width 28 height 37
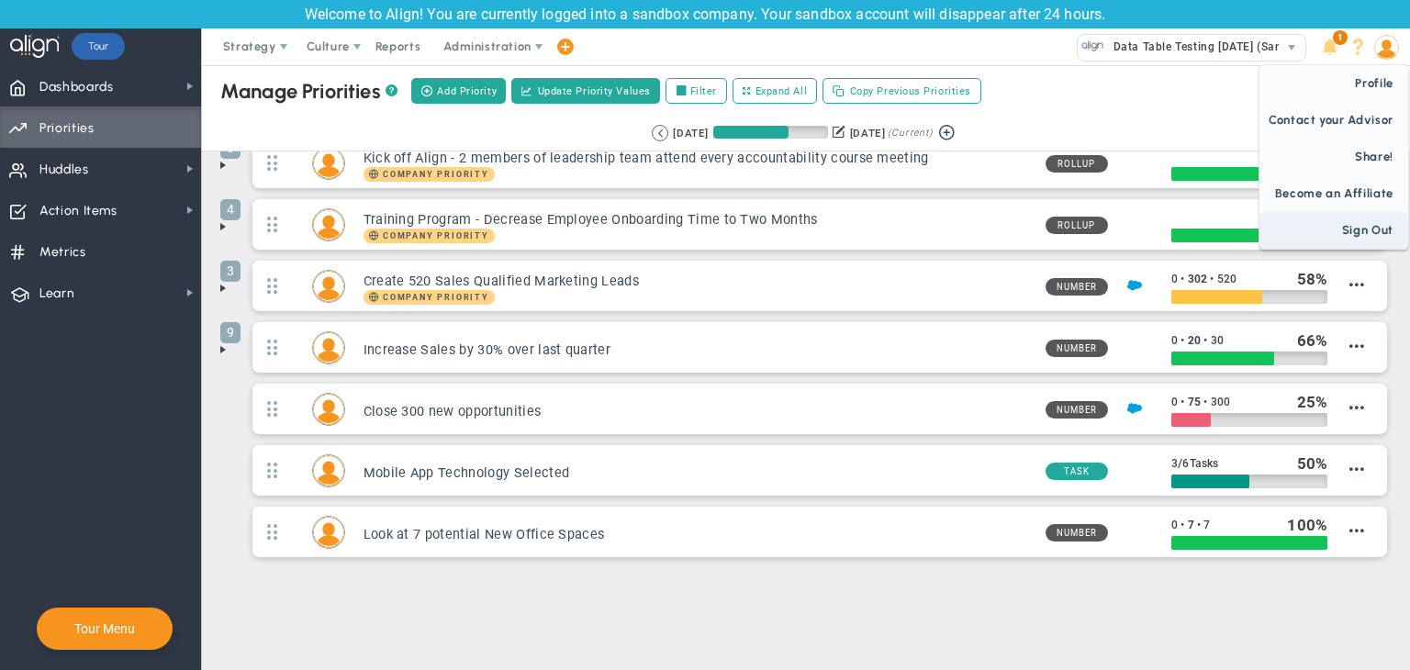
click at [1360, 225] on span "Sign Out" at bounding box center [1333, 230] width 149 height 37
